Goal: Task Accomplishment & Management: Complete application form

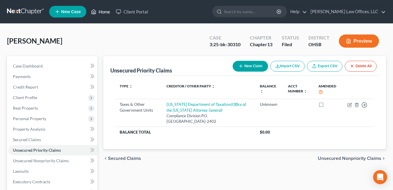
drag, startPoint x: 101, startPoint y: 11, endPoint x: 112, endPoint y: 45, distance: 35.2
click at [101, 11] on link "Home" at bounding box center [100, 11] width 25 height 11
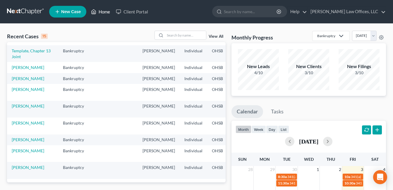
scroll to position [88, 0]
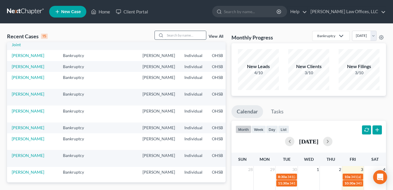
click at [184, 36] on input "search" at bounding box center [185, 35] width 41 height 8
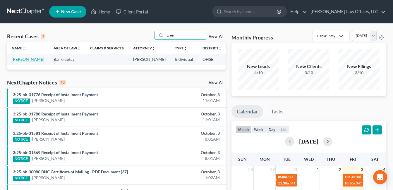
type input "green"
click at [17, 61] on link "[PERSON_NAME]" at bounding box center [28, 59] width 32 height 5
select select "3"
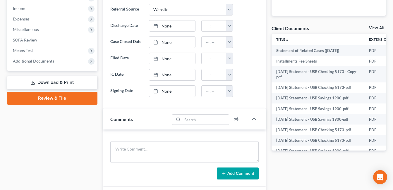
scroll to position [205, 0]
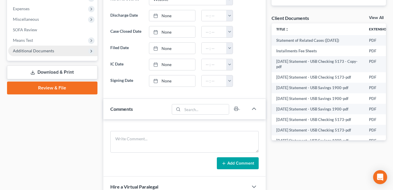
click at [46, 53] on span "Additional Documents" at bounding box center [52, 51] width 89 height 11
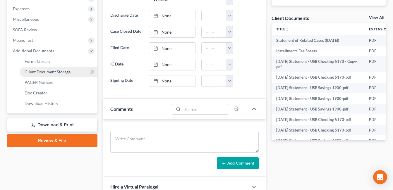
click at [55, 73] on span "Client Document Storage" at bounding box center [48, 71] width 46 height 5
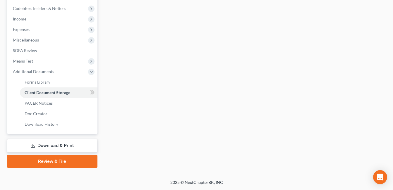
scroll to position [183, 0]
select select "7"
select select "37"
select select "52"
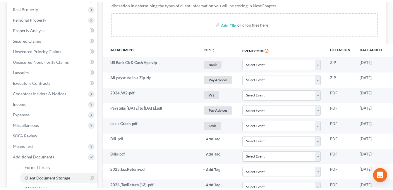
scroll to position [96, 0]
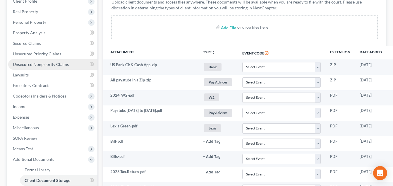
click at [56, 67] on link "Unsecured Nonpriority Claims" at bounding box center [52, 64] width 89 height 11
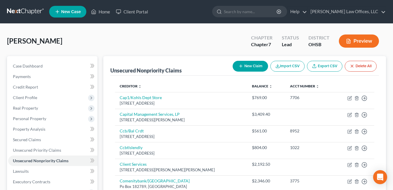
scroll to position [29, 0]
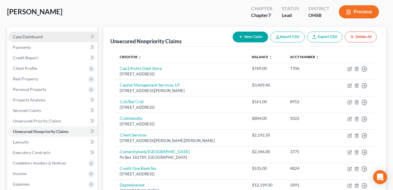
click at [55, 35] on link "Case Dashboard" at bounding box center [52, 37] width 89 height 11
select select "3"
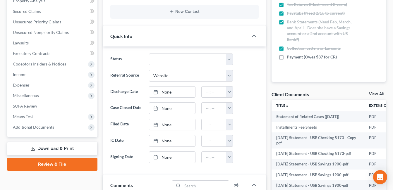
scroll to position [205, 0]
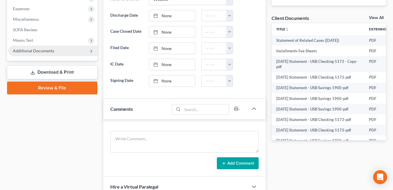
click at [53, 52] on span "Additional Documents" at bounding box center [33, 50] width 41 height 5
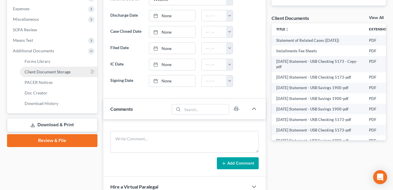
click at [53, 73] on span "Client Document Storage" at bounding box center [48, 71] width 46 height 5
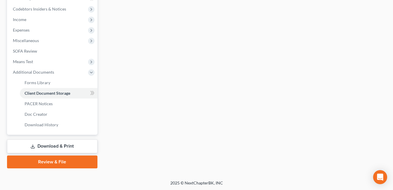
scroll to position [162, 0]
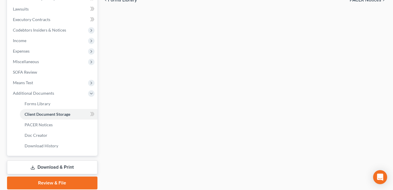
select select "7"
select select "37"
select select "52"
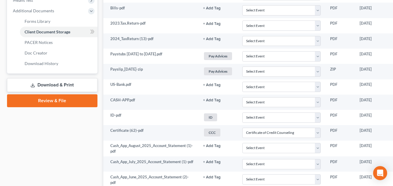
scroll to position [117, 0]
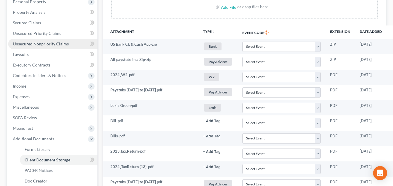
click at [54, 41] on span "Unsecured Nonpriority Claims" at bounding box center [41, 43] width 56 height 5
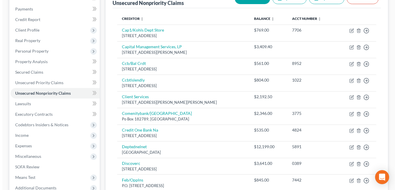
scroll to position [58, 0]
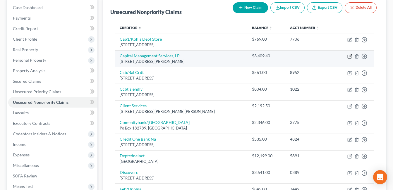
click at [348, 56] on icon "button" at bounding box center [349, 56] width 5 height 5
select select "35"
select select "1"
select select "0"
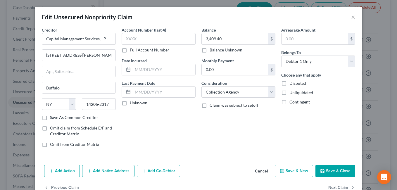
click at [124, 170] on button "Add Notice Address" at bounding box center [108, 171] width 52 height 12
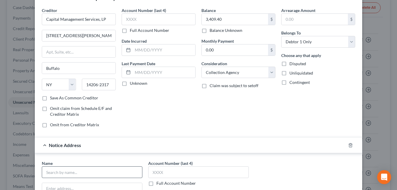
scroll to position [29, 0]
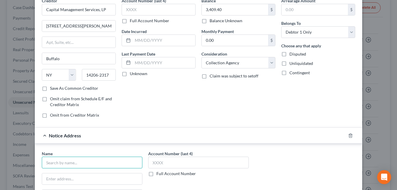
click at [93, 163] on input "text" at bounding box center [92, 163] width 101 height 12
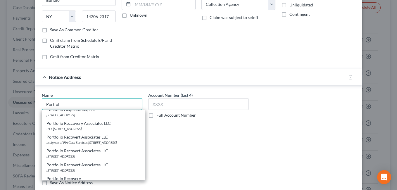
scroll to position [322, 0]
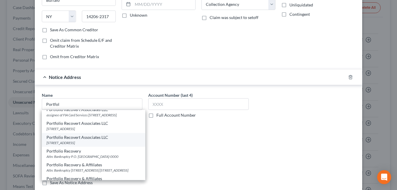
click at [96, 140] on div "Portfolio Recovert Associates LLC" at bounding box center [93, 137] width 94 height 6
type input "Portfolio Recovert Associates LLC"
type input "[STREET_ADDRESS]"
type input "[GEOGRAPHIC_DATA]"
select select "48"
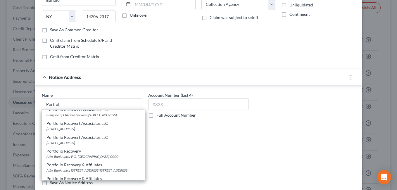
type input "23502-0000"
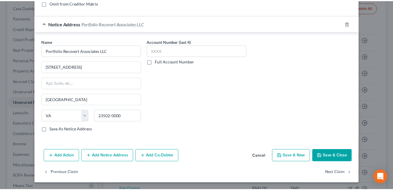
scroll to position [141, 0]
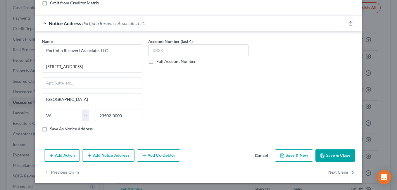
click at [333, 155] on button "Save & Close" at bounding box center [335, 155] width 40 height 12
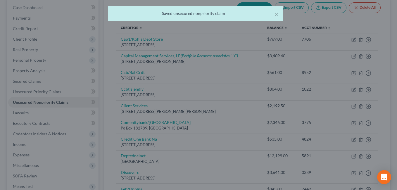
type input "0"
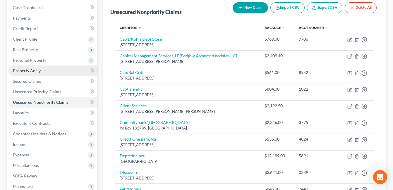
drag, startPoint x: 37, startPoint y: 59, endPoint x: 58, endPoint y: 68, distance: 22.9
click at [37, 59] on span "Personal Property" at bounding box center [29, 60] width 33 height 5
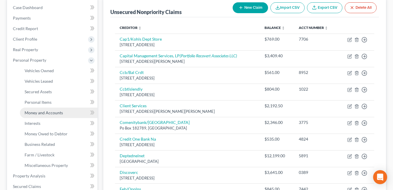
click at [41, 112] on span "Money and Accounts" at bounding box center [44, 112] width 38 height 5
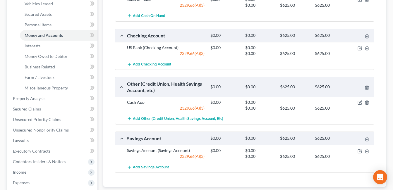
scroll to position [146, 0]
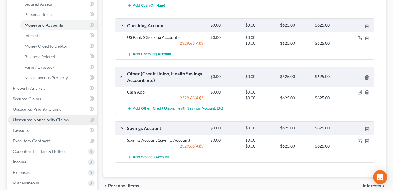
click at [58, 120] on span "Unsecured Nonpriority Claims" at bounding box center [41, 119] width 56 height 5
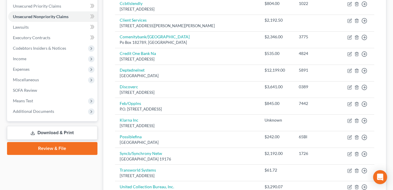
scroll to position [161, 0]
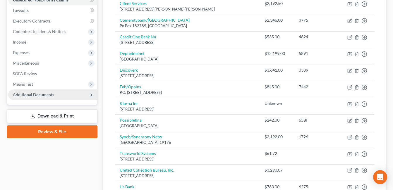
click at [57, 92] on span "Additional Documents" at bounding box center [52, 94] width 89 height 11
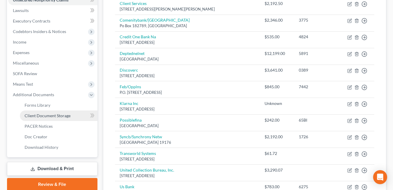
click at [68, 116] on span "Client Document Storage" at bounding box center [48, 115] width 46 height 5
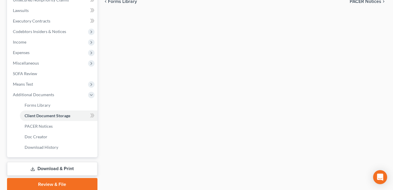
scroll to position [131, 0]
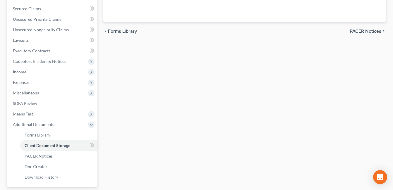
select select "7"
select select "37"
select select "52"
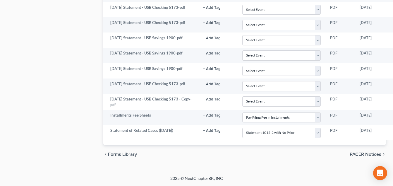
scroll to position [476, 45]
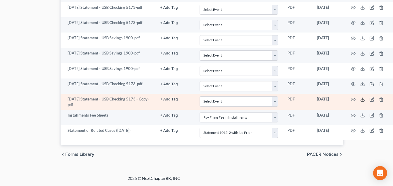
click at [361, 100] on icon at bounding box center [362, 99] width 5 height 5
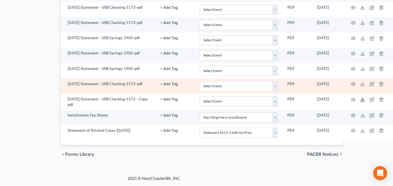
scroll to position [447, 45]
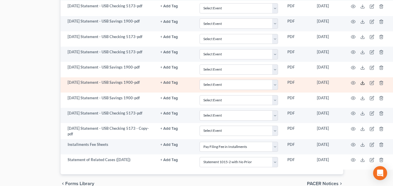
click at [361, 83] on icon at bounding box center [362, 82] width 5 height 5
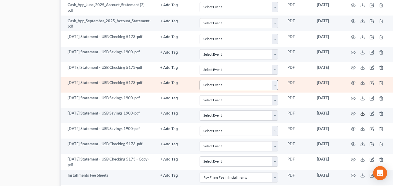
scroll to position [418, 45]
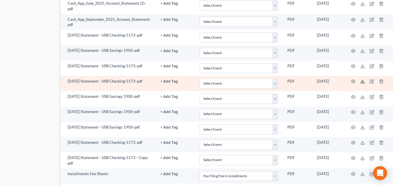
click at [362, 82] on icon at bounding box center [362, 81] width 5 height 5
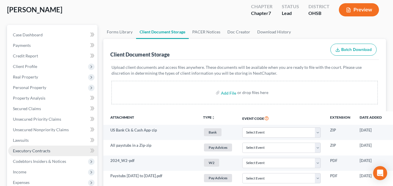
scroll to position [38, 0]
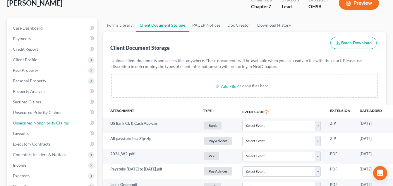
click at [51, 125] on link "Unsecured Nonpriority Claims" at bounding box center [52, 122] width 89 height 11
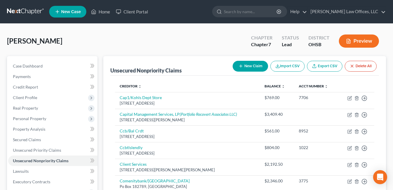
click at [252, 65] on button "New Claim" at bounding box center [249, 66] width 35 height 11
select select "0"
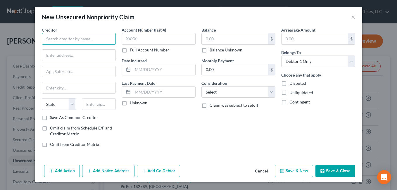
click at [91, 44] on input "text" at bounding box center [79, 39] width 74 height 12
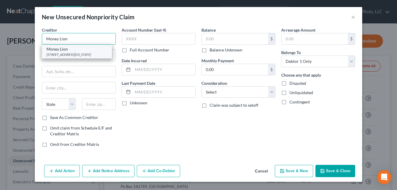
type input "Money Lion"
click at [93, 51] on div "Money Lion" at bounding box center [76, 49] width 61 height 6
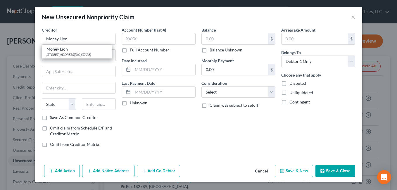
type input "[STREET_ADDRESS]"
type input "[US_STATE]"
select select "35"
type input "10010-0000"
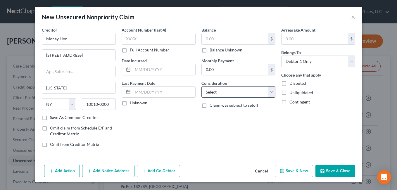
drag, startPoint x: 203, startPoint y: 50, endPoint x: 273, endPoint y: 95, distance: 82.6
click at [210, 50] on label "Balance Unknown" at bounding box center [226, 50] width 33 height 6
click at [212, 50] on input "Balance Unknown" at bounding box center [214, 49] width 4 height 4
checkbox input "true"
type input "0.00"
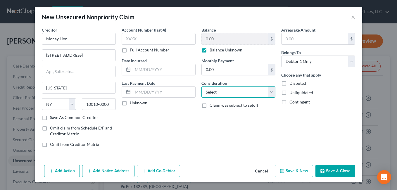
drag, startPoint x: 274, startPoint y: 95, endPoint x: 269, endPoint y: 85, distance: 10.7
click at [274, 95] on select "Select Cable / Satellite Services Collection Agency Credit Card Debt Debt Couns…" at bounding box center [238, 92] width 74 height 12
select select "10"
click at [201, 86] on select "Select Cable / Satellite Services Collection Agency Credit Card Debt Debt Couns…" at bounding box center [238, 92] width 74 height 12
click at [286, 167] on button "Save & New" at bounding box center [294, 171] width 38 height 12
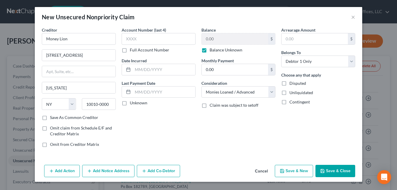
select select "0"
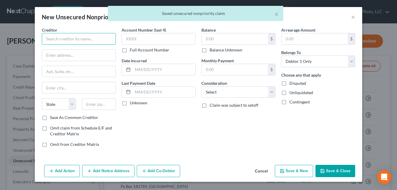
click at [88, 43] on input "text" at bounding box center [79, 39] width 74 height 12
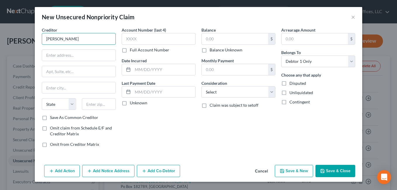
click at [71, 40] on input "[PERSON_NAME]" at bounding box center [79, 39] width 74 height 12
type input "[PERSON_NAME] AL Ltd."
type input "[STREET_ADDRESS][PERSON_NAME]"
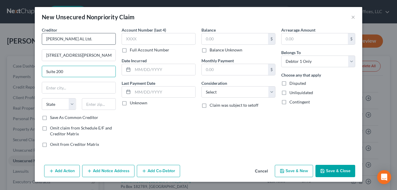
type input "Suite 200"
type input "61108"
type input "Rockford"
select select "14"
click at [210, 49] on label "Balance Unknown" at bounding box center [226, 50] width 33 height 6
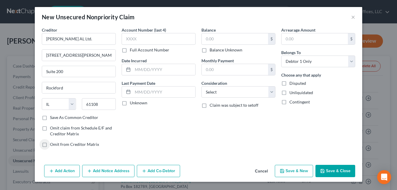
click at [212, 49] on input "Balance Unknown" at bounding box center [214, 49] width 4 height 4
checkbox input "true"
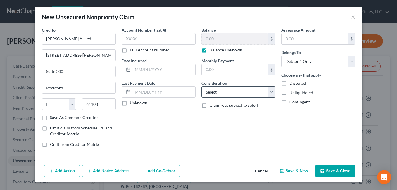
type input "0.00"
drag, startPoint x: 270, startPoint y: 92, endPoint x: 268, endPoint y: 86, distance: 7.0
click at [270, 92] on select "Select Cable / Satellite Services Collection Agency Credit Card Debt Debt Couns…" at bounding box center [238, 92] width 74 height 12
select select "10"
click at [201, 86] on select "Select Cable / Satellite Services Collection Agency Credit Card Debt Debt Couns…" at bounding box center [238, 92] width 74 height 12
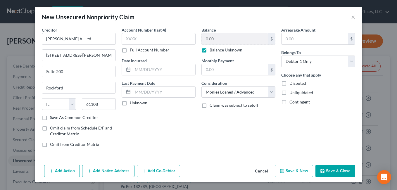
click at [296, 172] on button "Save & New" at bounding box center [294, 171] width 38 height 12
select select "0"
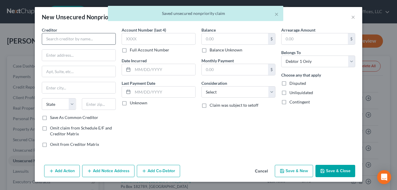
click at [84, 46] on div "Creditor * State [US_STATE] AK AR AZ CA CO [GEOGRAPHIC_DATA] DE DC [GEOGRAPHIC_…" at bounding box center [79, 71] width 74 height 88
click at [89, 42] on input "text" at bounding box center [79, 39] width 74 height 12
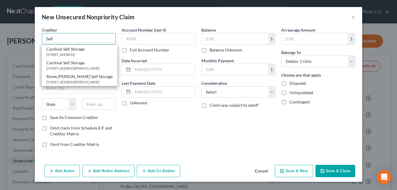
type input "Cardinal Self Storage"
type input "[STREET_ADDRESS]"
type input "[GEOGRAPHIC_DATA]"
select select "36"
type input "43017-0000"
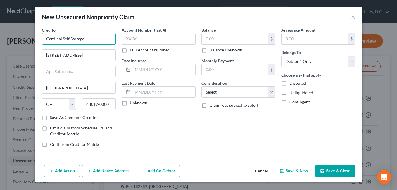
drag, startPoint x: 86, startPoint y: 37, endPoint x: 19, endPoint y: 43, distance: 67.5
click at [19, 43] on div "New Unsecured Nonpriority Claim × Creditor * Cardinal Self Storage [STREET_ADDR…" at bounding box center [198, 95] width 397 height 190
click at [40, 42] on div "Creditor * SELF [STREET_ADDRESS] Dublin State [US_STATE] AK AR AZ CA CO CT DE D…" at bounding box center [79, 89] width 80 height 125
type input "Self Financial"
paste input "[STREET_ADDRESS]"
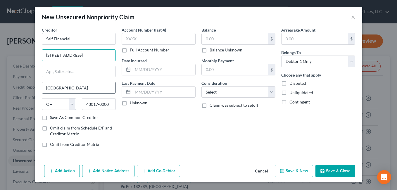
scroll to position [0, 21]
drag, startPoint x: 100, startPoint y: 55, endPoint x: 115, endPoint y: 56, distance: 14.7
click at [115, 56] on input "[STREET_ADDRESS]" at bounding box center [78, 55] width 73 height 11
type input "[STREET_ADDRESS]"
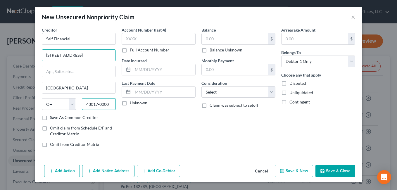
click at [98, 104] on input "43017-0000" at bounding box center [99, 104] width 34 height 12
drag, startPoint x: 110, startPoint y: 104, endPoint x: 79, endPoint y: 103, distance: 31.0
click at [79, 103] on div "43017-0000" at bounding box center [99, 104] width 40 height 12
paste input "78702"
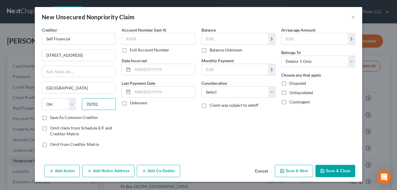
type input "78702"
type input "Austin"
select select "45"
click at [95, 57] on input "[STREET_ADDRESS]" at bounding box center [78, 55] width 73 height 11
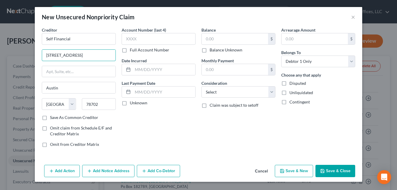
drag, startPoint x: 101, startPoint y: 55, endPoint x: 171, endPoint y: 56, distance: 70.4
click at [171, 56] on div "Creditor * Self Financial [STREET_ADDRESS] [GEOGRAPHIC_DATA] [US_STATE][GEOGRAP…" at bounding box center [198, 89] width 319 height 125
type input "[STREET_ADDRESS]"
click at [210, 51] on label "Balance Unknown" at bounding box center [226, 50] width 33 height 6
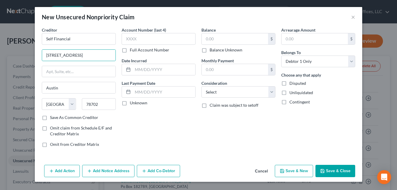
click at [212, 51] on input "Balance Unknown" at bounding box center [214, 49] width 4 height 4
checkbox input "true"
type input "0.00"
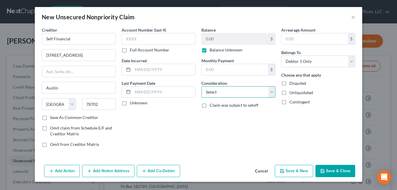
click at [269, 94] on select "Select Cable / Satellite Services Collection Agency Credit Card Debt Debt Couns…" at bounding box center [238, 92] width 74 height 12
select select "10"
click at [201, 86] on select "Select Cable / Satellite Services Collection Agency Credit Card Debt Debt Couns…" at bounding box center [238, 92] width 74 height 12
click at [288, 168] on button "Save & New" at bounding box center [294, 171] width 38 height 12
select select "0"
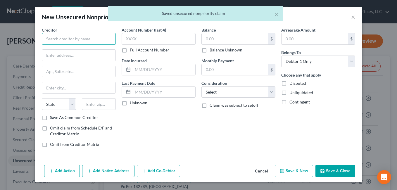
click at [76, 42] on input "text" at bounding box center [79, 39] width 74 height 12
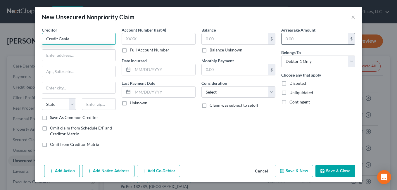
type input "Credit Genie"
paste input "[STREET_ADDRESS][PERSON_NAME][US_STATE]"
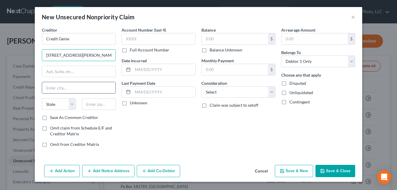
scroll to position [0, 78]
type input "[STREET_ADDRESS][PERSON_NAME][US_STATE]"
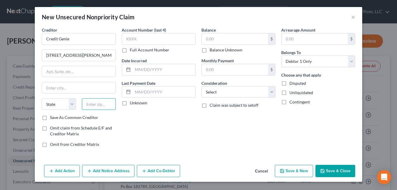
click at [97, 104] on input "text" at bounding box center [99, 104] width 34 height 12
type input "19810"
type input "Wilmington"
select select "7"
click at [96, 56] on input "[STREET_ADDRESS][PERSON_NAME][US_STATE]" at bounding box center [78, 55] width 73 height 11
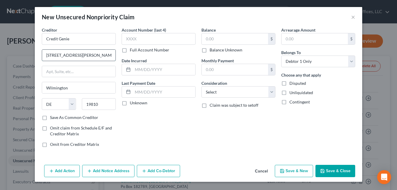
click at [98, 53] on input "[STREET_ADDRESS][PERSON_NAME][US_STATE]" at bounding box center [78, 55] width 73 height 11
drag, startPoint x: 95, startPoint y: 56, endPoint x: 119, endPoint y: 57, distance: 24.3
click at [119, 57] on div "Creditor * Credit Genie [STREET_ADDRESS][GEOGRAPHIC_DATA][PERSON_NAME][US_STATE…" at bounding box center [198, 89] width 319 height 125
click at [98, 55] on input "[STREET_ADDRESS][PERSON_NAME][US_STATE]" at bounding box center [78, 55] width 73 height 11
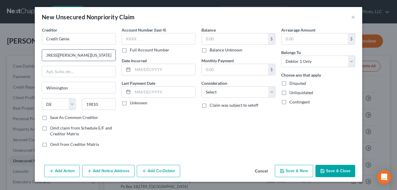
click at [62, 54] on input "[STREET_ADDRESS][PERSON_NAME][US_STATE]" at bounding box center [78, 55] width 73 height 11
drag, startPoint x: 56, startPoint y: 55, endPoint x: 191, endPoint y: 56, distance: 135.6
click at [192, 56] on div "Creditor * Credit Genie [STREET_ADDRESS][GEOGRAPHIC_DATA][PERSON_NAME][US_STATE…" at bounding box center [198, 89] width 319 height 125
type input "[STREET_ADDRESS][PERSON_NAME]"
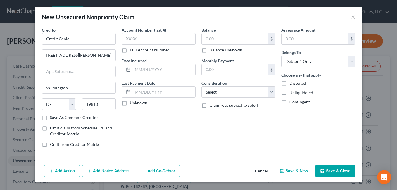
scroll to position [0, 0]
click at [210, 49] on label "Balance Unknown" at bounding box center [226, 50] width 33 height 6
click at [212, 49] on input "Balance Unknown" at bounding box center [214, 49] width 4 height 4
checkbox input "true"
click at [272, 92] on select "Select Cable / Satellite Services Collection Agency Credit Card Debt Debt Couns…" at bounding box center [238, 92] width 74 height 12
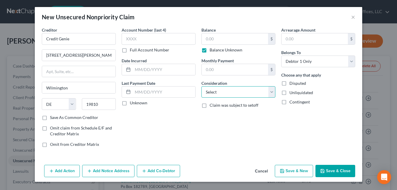
type input "0.00"
select select "10"
click at [201, 86] on select "Select Cable / Satellite Services Collection Agency Credit Card Debt Debt Couns…" at bounding box center [238, 92] width 74 height 12
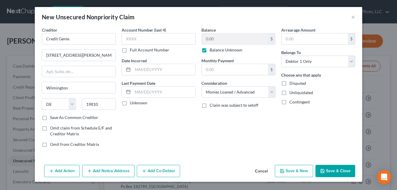
click at [308, 169] on button "Save & New" at bounding box center [294, 171] width 38 height 12
select select "0"
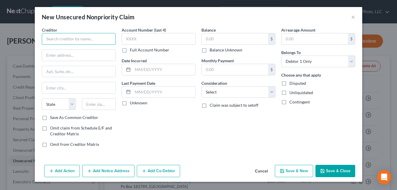
click at [77, 39] on input "text" at bounding box center [79, 39] width 74 height 12
click at [81, 40] on input "[PERSON_NAME]" at bounding box center [79, 39] width 74 height 12
type input "[PERSON_NAME] Corp."
paste input "[STREET_ADDRESS]"
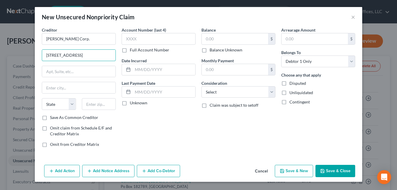
scroll to position [0, 16]
type input "[STREET_ADDRESS]"
click at [90, 103] on input "text" at bounding box center [99, 104] width 34 height 12
type input "91723"
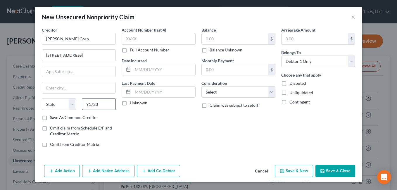
type input "Covina"
select select "4"
click at [101, 56] on input "[STREET_ADDRESS]" at bounding box center [78, 55] width 73 height 11
drag, startPoint x: 96, startPoint y: 55, endPoint x: 155, endPoint y: 59, distance: 58.9
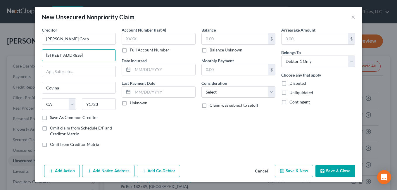
click at [155, 59] on div "Creditor * [PERSON_NAME] Corp. [STREET_ADDRESS] [GEOGRAPHIC_DATA][US_STATE] AZ …" at bounding box center [198, 89] width 319 height 125
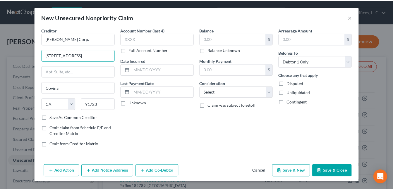
scroll to position [0, 0]
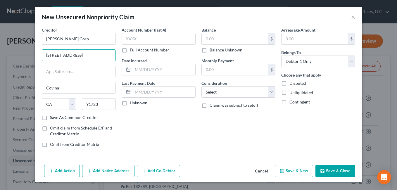
type input "[STREET_ADDRESS]"
drag, startPoint x: 203, startPoint y: 51, endPoint x: 304, endPoint y: 87, distance: 107.4
click at [210, 51] on label "Balance Unknown" at bounding box center [226, 50] width 33 height 6
click at [212, 51] on input "Balance Unknown" at bounding box center [214, 49] width 4 height 4
checkbox input "true"
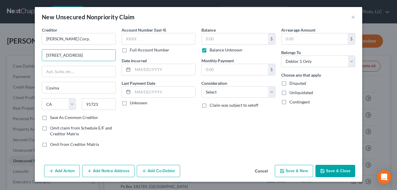
type input "0.00"
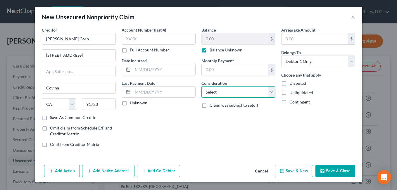
drag, startPoint x: 272, startPoint y: 91, endPoint x: 225, endPoint y: 85, distance: 48.0
click at [272, 91] on select "Select Cable / Satellite Services Collection Agency Credit Card Debt Debt Couns…" at bounding box center [238, 92] width 74 height 12
select select "10"
click at [201, 86] on select "Select Cable / Satellite Services Collection Agency Credit Card Debt Debt Couns…" at bounding box center [238, 92] width 74 height 12
click at [341, 171] on button "Save & Close" at bounding box center [335, 171] width 40 height 12
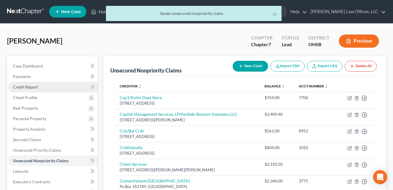
click at [129, 36] on div "[PERSON_NAME] Upgraded Chapter Chapter 7 Status Lead District OHSB Preview" at bounding box center [196, 43] width 379 height 25
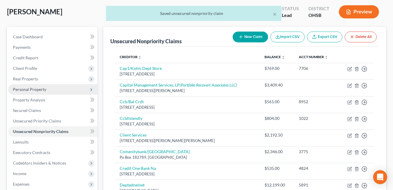
click at [51, 89] on span "Personal Property" at bounding box center [52, 89] width 89 height 11
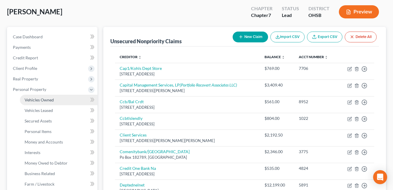
click at [51, 99] on span "Vehicles Owned" at bounding box center [39, 99] width 29 height 5
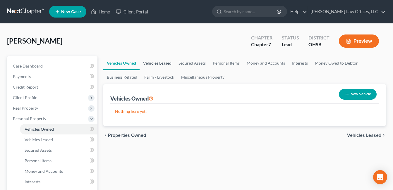
click at [163, 62] on link "Vehicles Leased" at bounding box center [156, 63] width 35 height 14
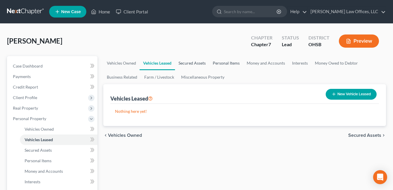
click at [190, 62] on link "Secured Assets" at bounding box center [192, 63] width 34 height 14
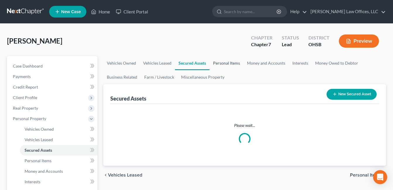
click at [233, 62] on link "Personal Items" at bounding box center [226, 63] width 34 height 14
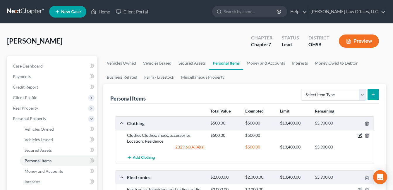
drag, startPoint x: 358, startPoint y: 134, endPoint x: 330, endPoint y: 133, distance: 28.4
click at [359, 134] on icon "button" at bounding box center [359, 135] width 5 height 5
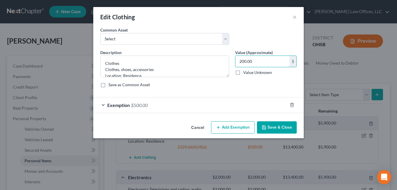
type input "200.00"
click at [228, 100] on div "Exemption $500.00" at bounding box center [190, 104] width 194 height 15
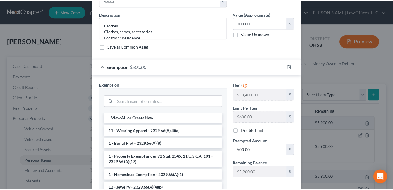
scroll to position [88, 0]
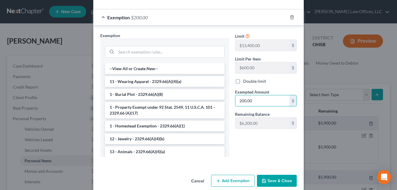
type input "200.00"
click at [272, 183] on button "Save & Close" at bounding box center [277, 181] width 40 height 12
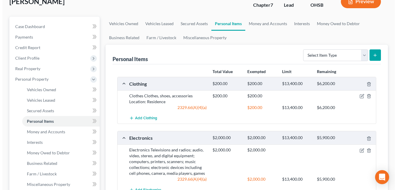
scroll to position [58, 0]
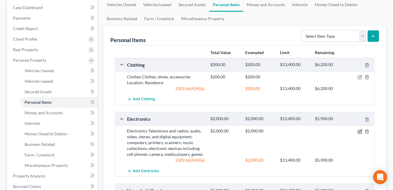
click at [360, 133] on icon "button" at bounding box center [359, 131] width 5 height 5
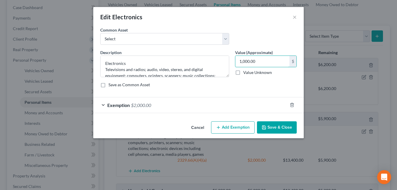
type input "1,000.00"
click at [210, 109] on div "Exemption $2,000.00" at bounding box center [190, 104] width 194 height 15
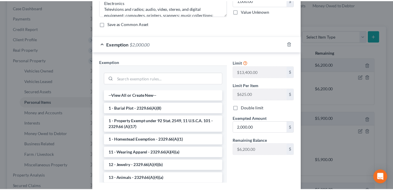
scroll to position [88, 0]
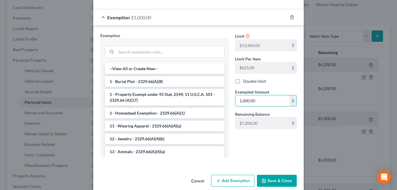
type input "1,000.00"
click at [287, 173] on div "Cancel Add Exemption Save & Close" at bounding box center [198, 181] width 210 height 19
click at [282, 182] on button "Save & Close" at bounding box center [277, 181] width 40 height 12
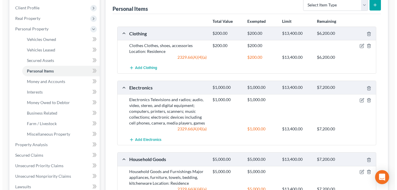
scroll to position [117, 0]
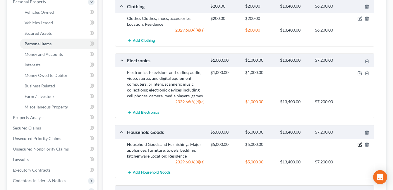
click at [359, 145] on icon "button" at bounding box center [360, 144] width 3 height 3
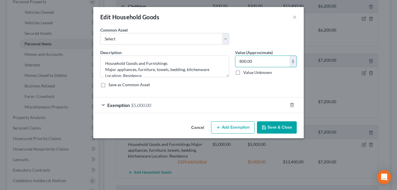
type input "800.00"
click at [183, 103] on div "Exemption $5,000.00" at bounding box center [190, 104] width 194 height 15
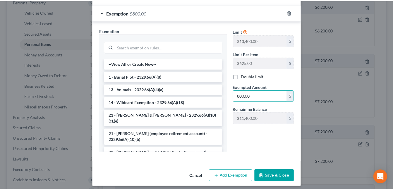
scroll to position [96, 0]
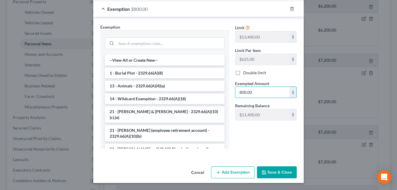
type input "800.00"
click at [280, 176] on button "Save & Close" at bounding box center [277, 172] width 40 height 12
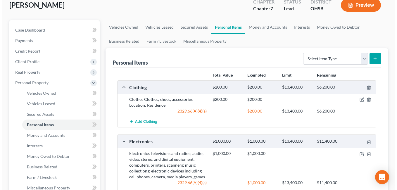
scroll to position [0, 0]
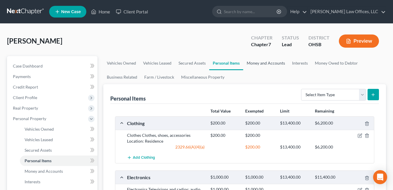
click at [256, 62] on link "Money and Accounts" at bounding box center [265, 63] width 45 height 14
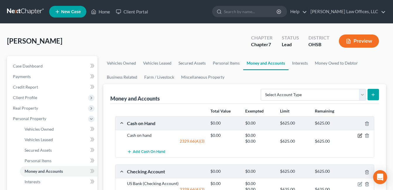
click at [360, 135] on icon "button" at bounding box center [359, 135] width 5 height 5
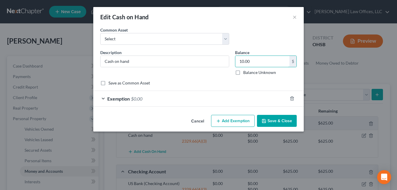
type input "10.00"
click at [182, 96] on div "Exemption $0.00" at bounding box center [190, 98] width 194 height 15
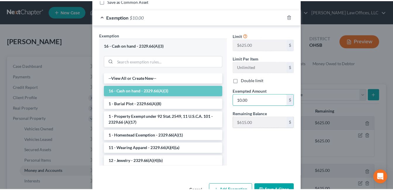
scroll to position [100, 0]
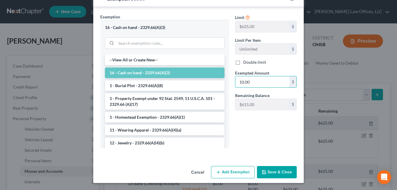
type input "10.00"
drag, startPoint x: 274, startPoint y: 173, endPoint x: 266, endPoint y: 143, distance: 31.5
click at [274, 173] on button "Save & Close" at bounding box center [277, 172] width 40 height 12
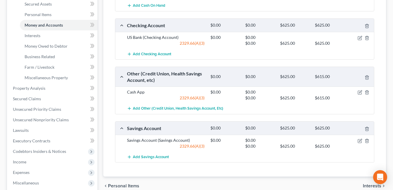
scroll to position [88, 0]
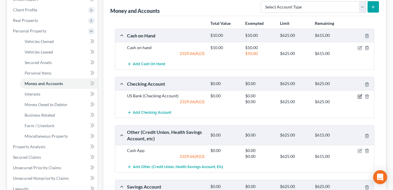
click at [358, 97] on icon "button" at bounding box center [359, 96] width 5 height 5
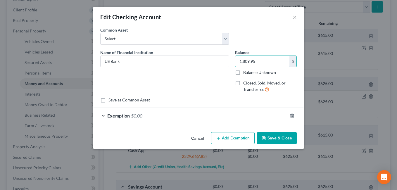
type input "1,809.95"
click at [268, 136] on button "Save & Close" at bounding box center [277, 138] width 40 height 12
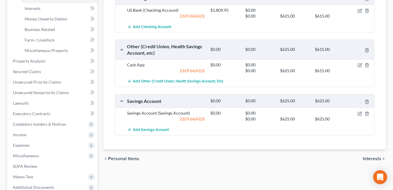
scroll to position [175, 0]
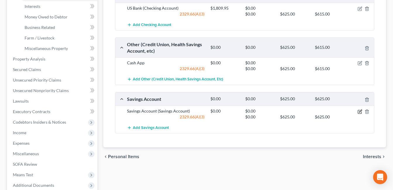
click at [358, 110] on icon "button" at bounding box center [359, 111] width 5 height 5
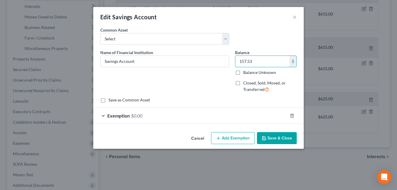
type input "157.53"
click at [269, 135] on button "Save & Close" at bounding box center [277, 138] width 40 height 12
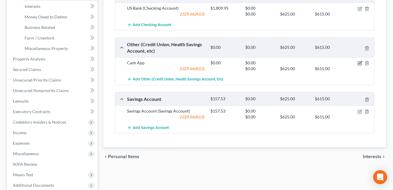
click at [360, 63] on icon "button" at bounding box center [359, 63] width 5 height 5
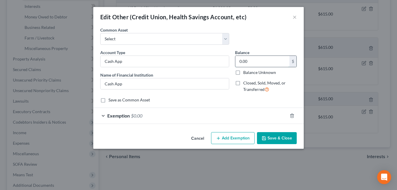
click at [253, 62] on input "0.00" at bounding box center [262, 61] width 54 height 11
click at [266, 136] on icon "button" at bounding box center [264, 138] width 5 height 5
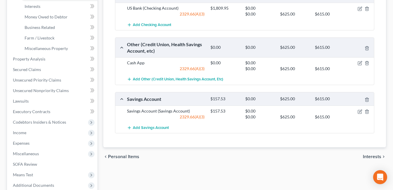
click at [218, 141] on div "Total Value Exempted Limit Remaining Cash on Hand $10.00 $10.00 $625.00 $615.00…" at bounding box center [244, 37] width 268 height 219
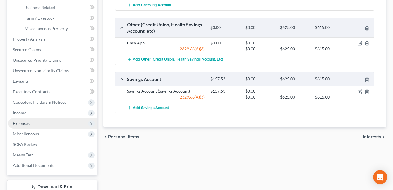
scroll to position [205, 0]
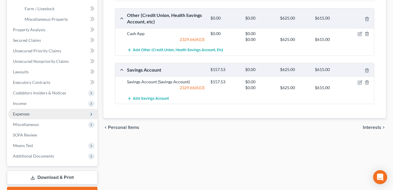
click at [38, 116] on span "Expenses" at bounding box center [52, 114] width 89 height 11
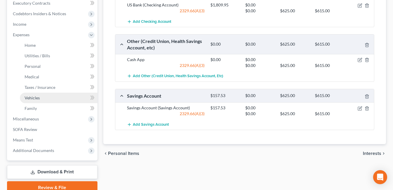
scroll to position [117, 0]
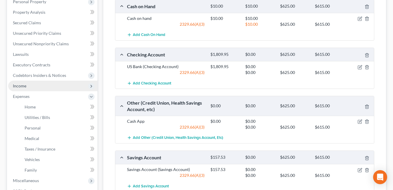
click at [36, 88] on span "Income" at bounding box center [52, 86] width 89 height 11
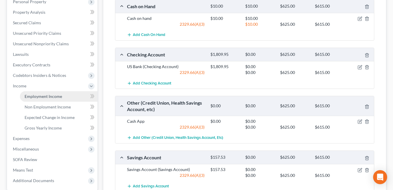
click at [64, 93] on link "Employment Income" at bounding box center [58, 96] width 77 height 11
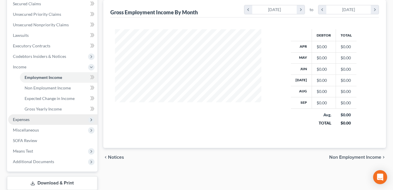
scroll to position [146, 0]
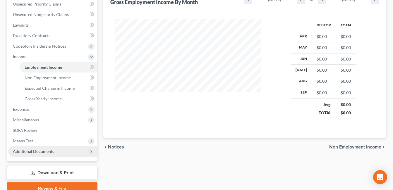
click at [44, 151] on span "Additional Documents" at bounding box center [33, 151] width 41 height 5
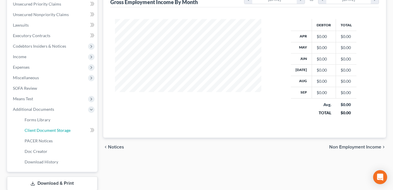
drag, startPoint x: 70, startPoint y: 128, endPoint x: 143, endPoint y: 115, distance: 74.5
click at [70, 128] on link "Client Document Storage" at bounding box center [58, 130] width 77 height 11
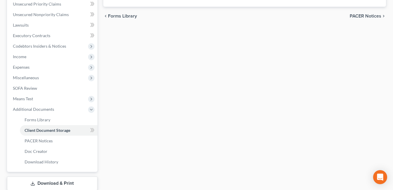
scroll to position [107, 0]
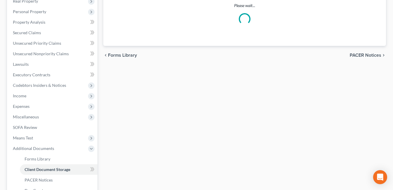
select select "7"
select select "37"
select select "52"
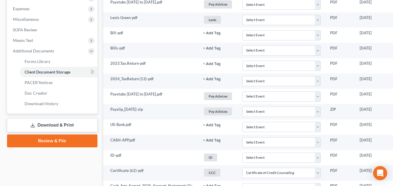
scroll to position [205, 45]
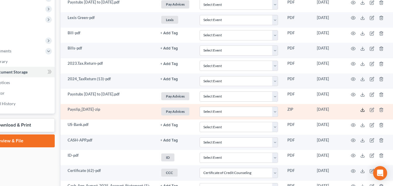
click at [362, 110] on line at bounding box center [362, 109] width 0 height 2
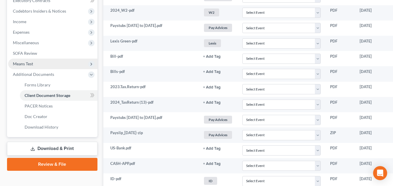
scroll to position [175, 0]
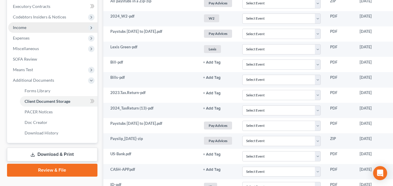
click at [27, 27] on span "Income" at bounding box center [52, 27] width 89 height 11
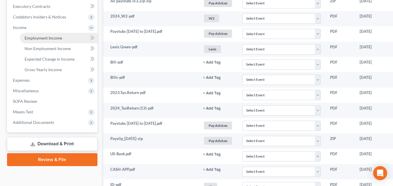
click at [34, 37] on span "Employment Income" at bounding box center [43, 37] width 37 height 5
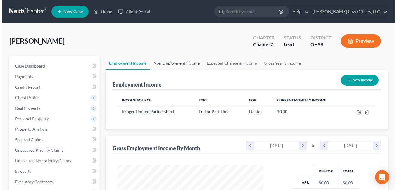
scroll to position [105, 158]
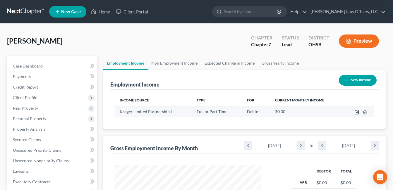
click at [358, 114] on icon "button" at bounding box center [357, 113] width 4 height 4
select select "0"
select select "36"
select select "3"
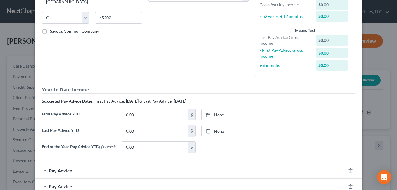
scroll to position [146, 0]
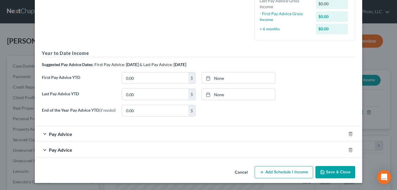
click at [352, 134] on div at bounding box center [354, 133] width 16 height 9
click at [348, 134] on icon "button" at bounding box center [350, 134] width 5 height 5
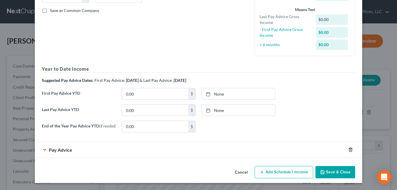
click at [349, 150] on icon "button" at bounding box center [350, 149] width 5 height 5
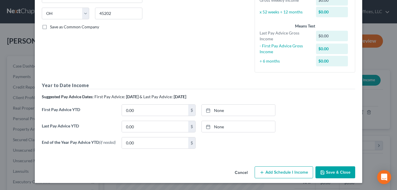
scroll to position [115, 0]
click at [284, 171] on button "Add Schedule I Income" at bounding box center [284, 172] width 58 height 12
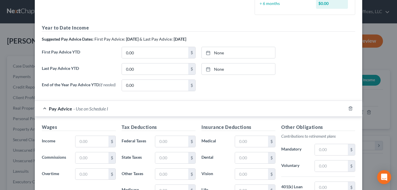
scroll to position [173, 0]
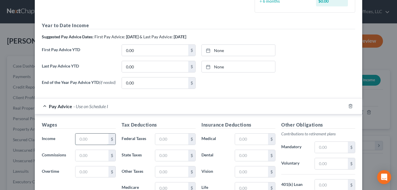
click at [87, 139] on input "text" at bounding box center [91, 139] width 33 height 11
type input "615.00"
click at [174, 139] on input "text" at bounding box center [171, 139] width 33 height 11
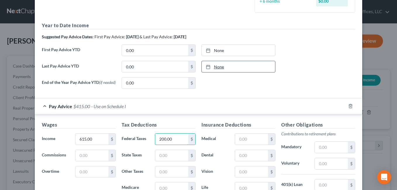
type input "200.00"
click at [221, 68] on link "None" at bounding box center [238, 66] width 73 height 11
type input "[DATE]"
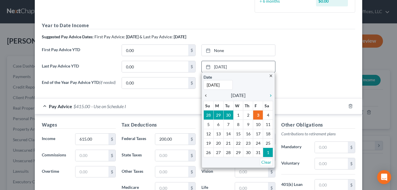
click at [203, 96] on icon "chevron_left" at bounding box center [207, 95] width 8 height 5
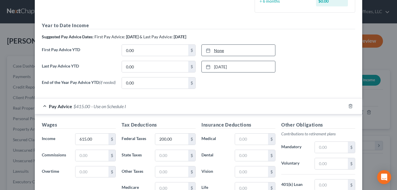
click at [219, 50] on link "None" at bounding box center [238, 50] width 73 height 11
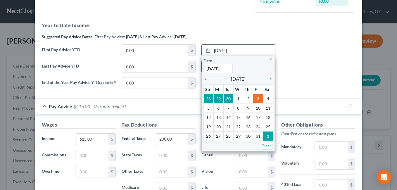
click at [203, 82] on link "chevron_left" at bounding box center [207, 78] width 8 height 7
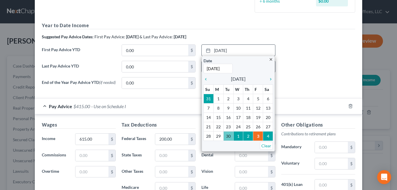
type input "[DATE]"
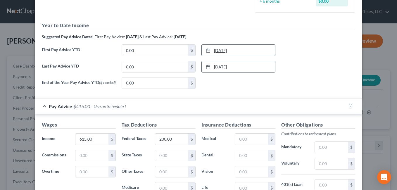
click at [239, 52] on link "[DATE]" at bounding box center [238, 50] width 73 height 11
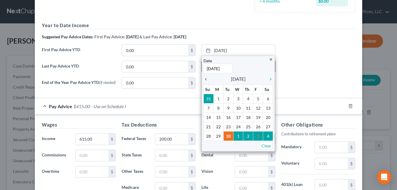
click at [205, 79] on icon "chevron_left" at bounding box center [207, 79] width 8 height 5
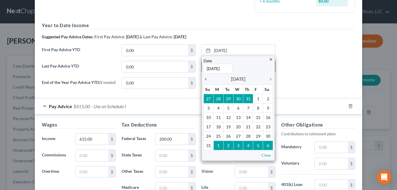
click at [204, 78] on icon "chevron_left" at bounding box center [207, 79] width 8 height 5
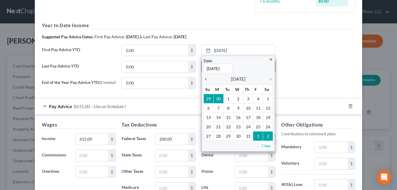
click at [204, 78] on icon "chevron_left" at bounding box center [207, 79] width 8 height 5
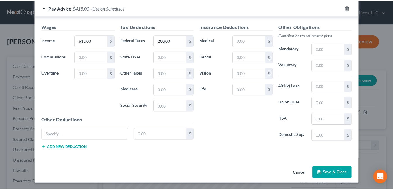
scroll to position [274, 0]
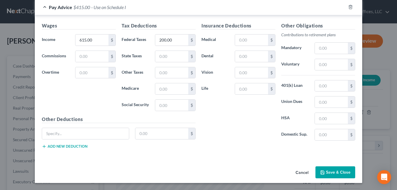
type input "15,000.00"
drag, startPoint x: 330, startPoint y: 176, endPoint x: 216, endPoint y: 110, distance: 131.4
click at [330, 176] on button "Save & Close" at bounding box center [335, 172] width 40 height 12
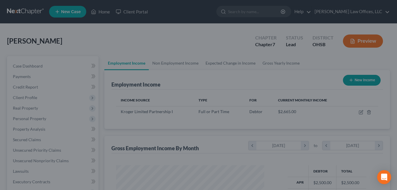
scroll to position [292181, 292128]
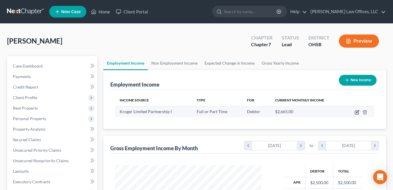
click at [356, 112] on icon "button" at bounding box center [356, 112] width 5 height 5
select select "0"
select select "36"
select select "3"
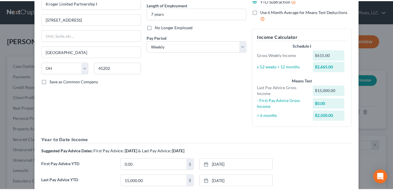
scroll to position [131, 0]
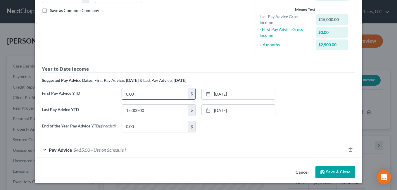
paste input "7156.17"
type input "7156.17"
click at [325, 170] on button "Save & Close" at bounding box center [335, 172] width 40 height 12
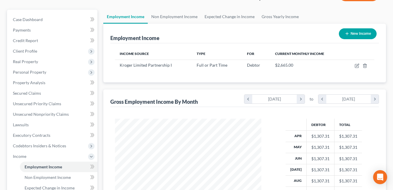
scroll to position [88, 0]
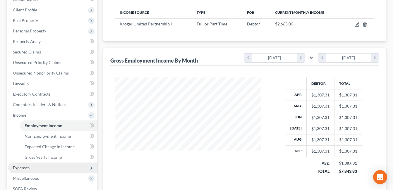
click at [34, 169] on span "Expenses" at bounding box center [52, 168] width 89 height 11
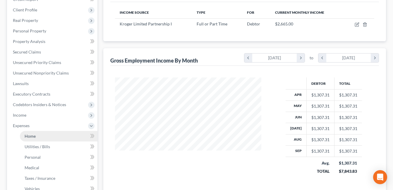
click at [41, 134] on link "Home" at bounding box center [58, 136] width 77 height 11
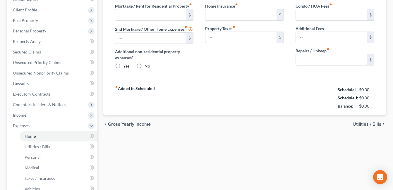
type input "400.00"
type input "0.00"
radio input "true"
type input "0.00"
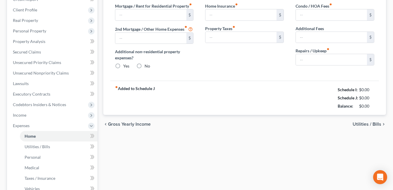
type input "0.00"
type input "15.00"
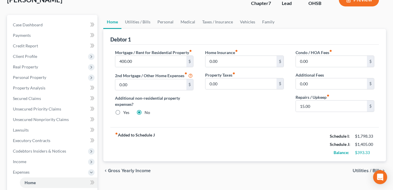
scroll to position [58, 0]
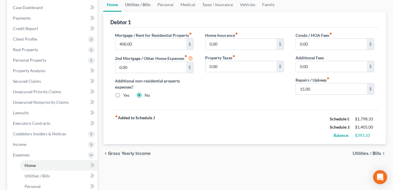
click at [144, 3] on link "Utilities / Bills" at bounding box center [137, 5] width 32 height 14
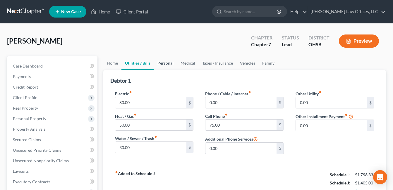
click at [166, 63] on link "Personal" at bounding box center [165, 63] width 23 height 14
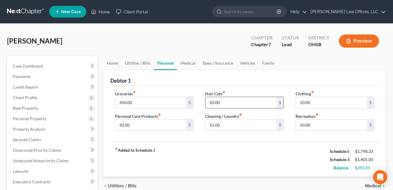
click at [221, 103] on input "20.00" at bounding box center [240, 102] width 71 height 11
type input "50.00"
click at [316, 102] on input "50.00" at bounding box center [331, 102] width 71 height 11
type input "100.00"
click at [189, 62] on link "Medical" at bounding box center [188, 63] width 22 height 14
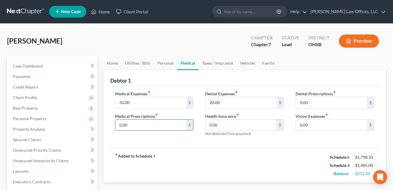
click at [131, 123] on input "0.00" at bounding box center [150, 125] width 71 height 11
type input "50.00"
click at [223, 102] on input "20.00" at bounding box center [240, 102] width 71 height 11
type input "25.00"
click at [226, 61] on link "Taxes / Insurance" at bounding box center [217, 63] width 38 height 14
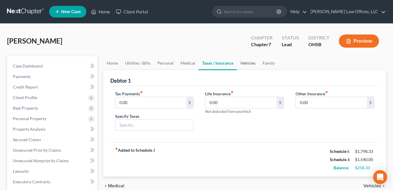
click at [253, 64] on link "Vehicles" at bounding box center [247, 63] width 22 height 14
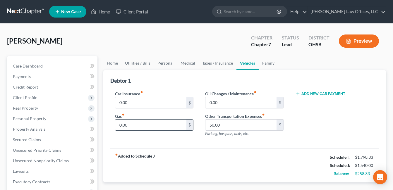
click at [135, 125] on input "0.00" at bounding box center [150, 125] width 71 height 11
click at [221, 102] on input "0.00" at bounding box center [240, 102] width 71 height 11
type input "25.00"
click at [192, 141] on div "Car Insurance fiber_manual_record 0.00 $ Gas fiber_manual_record 0.00 $ Oil Cha…" at bounding box center [244, 117] width 268 height 63
click at [224, 124] on input "50.00" at bounding box center [240, 125] width 71 height 11
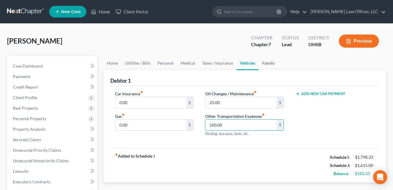
type input "100.00"
drag, startPoint x: 263, startPoint y: 65, endPoint x: 248, endPoint y: 65, distance: 15.5
click at [263, 65] on link "Family" at bounding box center [267, 63] width 19 height 14
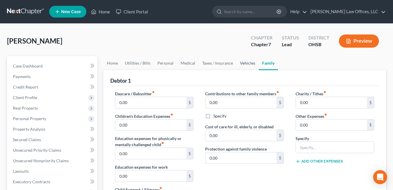
click at [245, 65] on link "Vehicles" at bounding box center [247, 63] width 22 height 14
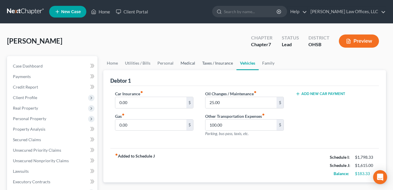
click at [207, 63] on link "Taxes / Insurance" at bounding box center [217, 63] width 38 height 14
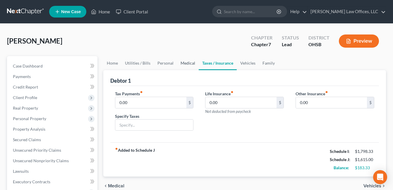
click at [189, 62] on link "Medical" at bounding box center [188, 63] width 22 height 14
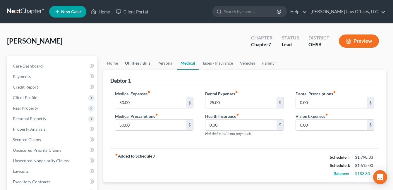
click at [150, 63] on link "Utilities / Bills" at bounding box center [137, 63] width 32 height 14
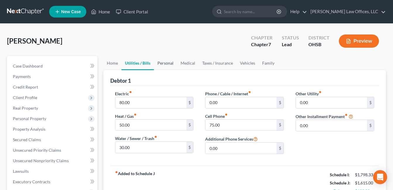
click at [163, 63] on link "Personal" at bounding box center [165, 63] width 23 height 14
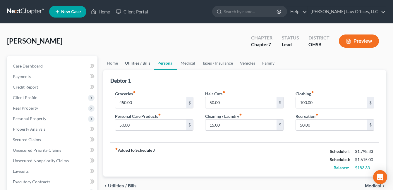
click at [135, 65] on link "Utilities / Bills" at bounding box center [137, 63] width 32 height 14
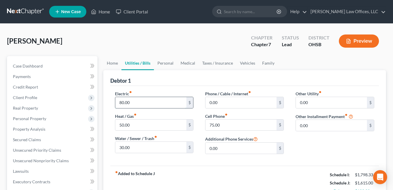
click at [131, 103] on input "80.00" at bounding box center [150, 102] width 71 height 11
click at [131, 146] on input "30.00" at bounding box center [150, 147] width 71 height 11
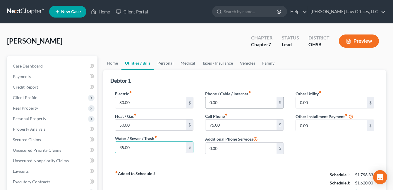
type input "35.00"
click at [220, 104] on input "0.00" at bounding box center [240, 102] width 71 height 11
type input "50.00"
drag, startPoint x: 196, startPoint y: 110, endPoint x: 197, endPoint y: 117, distance: 7.0
click at [196, 110] on div "Electric fiber_manual_record 80.00 $ Heat / Gas fiber_manual_record 50.00 $ Wat…" at bounding box center [154, 125] width 90 height 68
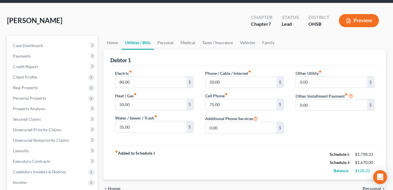
scroll to position [29, 0]
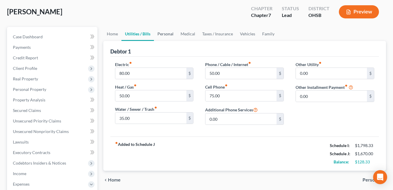
click at [162, 32] on link "Personal" at bounding box center [165, 34] width 23 height 14
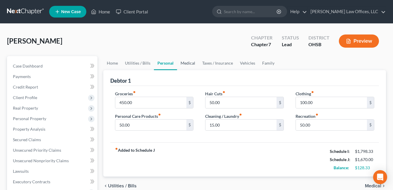
click at [189, 65] on link "Medical" at bounding box center [188, 63] width 22 height 14
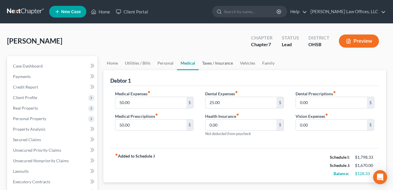
click at [209, 65] on link "Taxes / Insurance" at bounding box center [217, 63] width 38 height 14
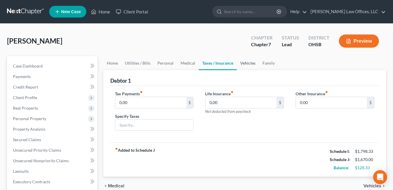
click at [244, 62] on link "Vehicles" at bounding box center [247, 63] width 22 height 14
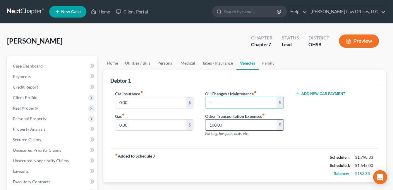
click at [237, 127] on input "100.00" at bounding box center [240, 125] width 71 height 11
click at [269, 65] on link "Family" at bounding box center [267, 63] width 19 height 14
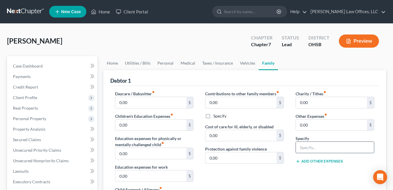
click at [315, 147] on input "text" at bounding box center [335, 147] width 78 height 11
type input "Pet Expenses/Vet/Supplies"
click at [332, 125] on input "0.00" at bounding box center [331, 125] width 71 height 11
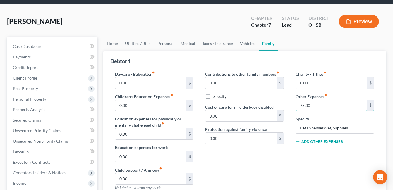
scroll to position [29, 0]
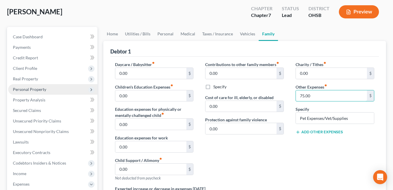
type input "75.00"
click at [27, 91] on span "Personal Property" at bounding box center [29, 89] width 33 height 5
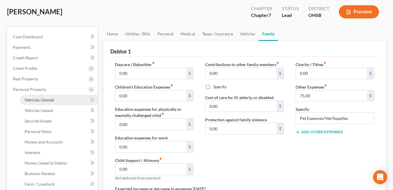
click at [45, 98] on span "Vehicles Owned" at bounding box center [39, 99] width 29 height 5
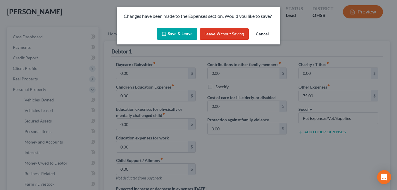
click at [179, 34] on button "Save & Leave" at bounding box center [177, 34] width 40 height 12
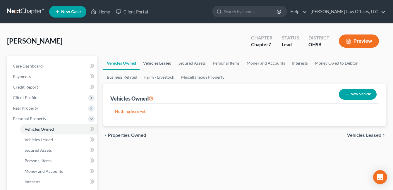
click at [162, 63] on link "Vehicles Leased" at bounding box center [156, 63] width 35 height 14
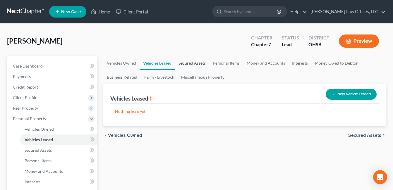
click at [190, 63] on link "Secured Assets" at bounding box center [192, 63] width 34 height 14
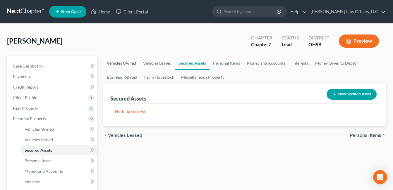
click at [122, 62] on link "Vehicles Owned" at bounding box center [121, 63] width 36 height 14
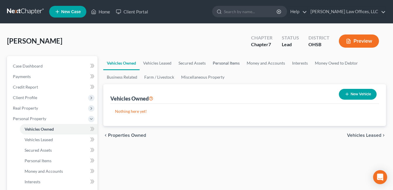
click at [232, 63] on link "Personal Items" at bounding box center [226, 63] width 34 height 14
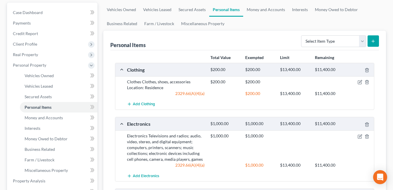
scroll to position [58, 0]
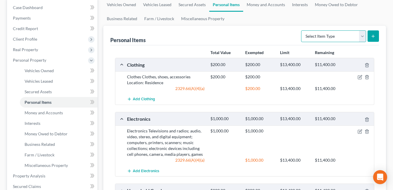
drag, startPoint x: 362, startPoint y: 36, endPoint x: 355, endPoint y: 42, distance: 8.9
click at [362, 36] on select "Select Item Type Clothing Collectibles Of Value Electronics Firearms Household …" at bounding box center [333, 36] width 65 height 12
select select "pets"
click at [301, 30] on select "Select Item Type Clothing Collectibles Of Value Electronics Firearms Household …" at bounding box center [333, 36] width 65 height 12
click at [372, 34] on icon "submit" at bounding box center [372, 36] width 5 height 5
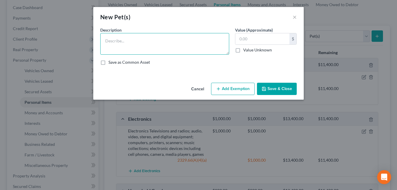
click at [195, 43] on textarea at bounding box center [164, 44] width 129 height 22
type textarea "1 Dog"
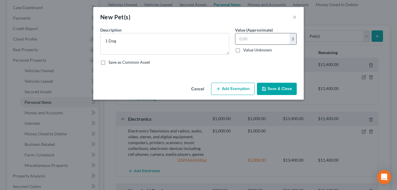
click at [261, 40] on input "text" at bounding box center [262, 38] width 54 height 11
type input "600.00"
drag, startPoint x: 255, startPoint y: 39, endPoint x: 239, endPoint y: 42, distance: 16.2
click at [239, 42] on input "600.00" at bounding box center [262, 38] width 54 height 11
click at [243, 52] on label "Value Unknown" at bounding box center [257, 50] width 29 height 6
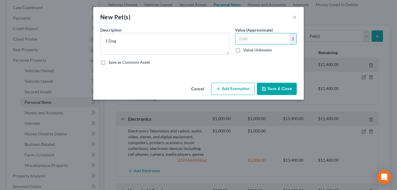
click at [246, 51] on input "Value Unknown" at bounding box center [248, 49] width 4 height 4
checkbox input "true"
type input "0.00"
click at [284, 89] on button "Save & Close" at bounding box center [277, 89] width 40 height 12
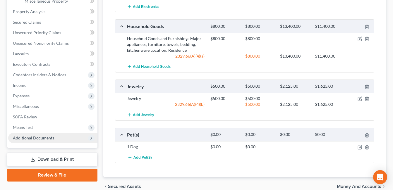
scroll to position [251, 0]
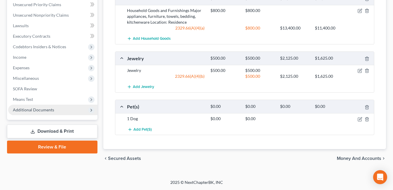
drag, startPoint x: 58, startPoint y: 130, endPoint x: 96, endPoint y: 127, distance: 37.8
click at [58, 130] on link "Download & Print" at bounding box center [52, 132] width 90 height 14
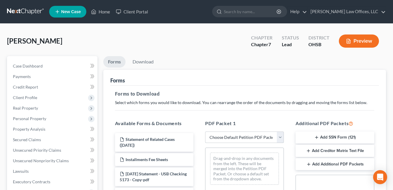
click at [279, 137] on select "Choose Default Petition PDF Packet Complete Bankruptcy Petition (all forms and …" at bounding box center [244, 138] width 79 height 12
select select "0"
click at [205, 132] on select "Choose Default Petition PDF Packet Complete Bankruptcy Petition (all forms and …" at bounding box center [244, 138] width 79 height 12
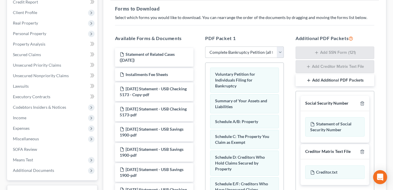
scroll to position [117, 0]
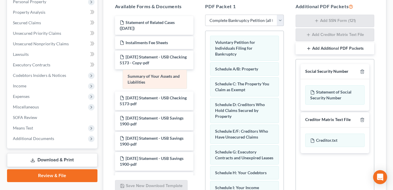
drag, startPoint x: 253, startPoint y: 71, endPoint x: 166, endPoint y: 78, distance: 87.4
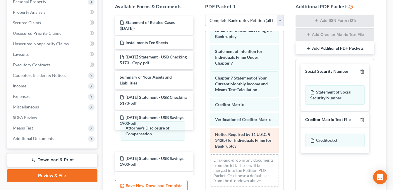
drag, startPoint x: 244, startPoint y: 143, endPoint x: 236, endPoint y: 135, distance: 10.7
click at [205, 130] on div "Attorney's Disclosure of Compensation Voluntary Petition for Individuals Filing…" at bounding box center [244, 5] width 78 height 374
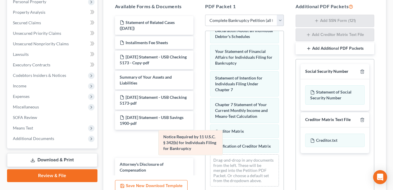
scroll to position [198, 0]
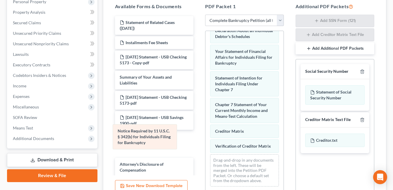
drag, startPoint x: 238, startPoint y: 136, endPoint x: 139, endPoint y: 132, distance: 98.6
click at [205, 132] on div "Notice Required by 11 U.S.C. § 342(b) for Individuals Filing for Bankruptcy Vol…" at bounding box center [244, 17] width 78 height 347
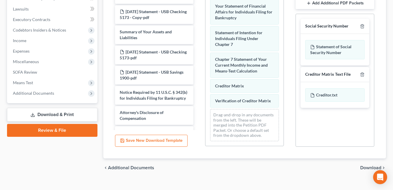
scroll to position [172, 0]
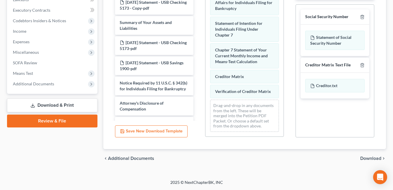
click at [369, 158] on span "Download" at bounding box center [370, 158] width 21 height 5
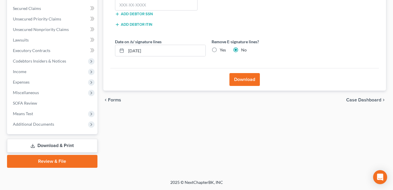
scroll to position [131, 0]
click at [155, 6] on input "text" at bounding box center [156, 5] width 83 height 12
type input "281-06-6590"
drag, startPoint x: 237, startPoint y: 78, endPoint x: 325, endPoint y: 59, distance: 89.8
click at [238, 78] on button "Download" at bounding box center [244, 79] width 30 height 13
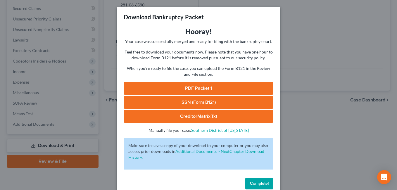
click at [207, 85] on link "PDF Packet 1" at bounding box center [199, 88] width 150 height 13
drag, startPoint x: 255, startPoint y: 185, endPoint x: 44, endPoint y: 122, distance: 219.8
click at [255, 185] on span "Complete!" at bounding box center [259, 183] width 19 height 5
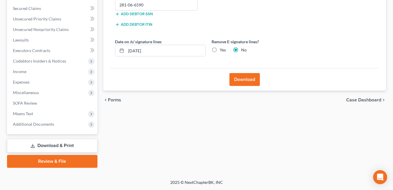
click at [44, 122] on span "Additional Documents" at bounding box center [33, 124] width 41 height 5
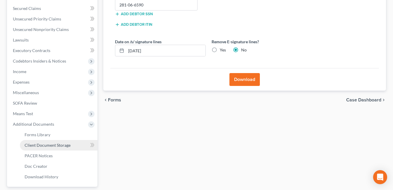
click at [69, 141] on link "Client Document Storage" at bounding box center [58, 145] width 77 height 11
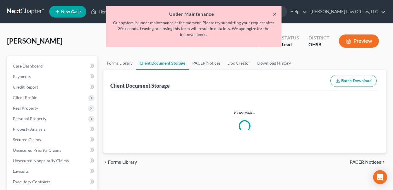
click at [273, 15] on button "×" at bounding box center [274, 14] width 4 height 7
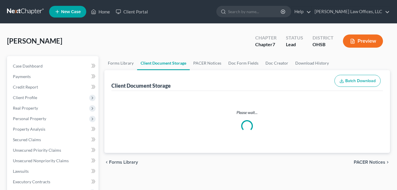
select select "7"
select select "37"
select select "52"
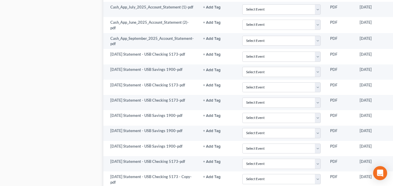
scroll to position [399, 45]
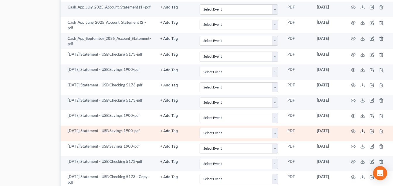
click at [361, 130] on icon at bounding box center [362, 131] width 5 height 5
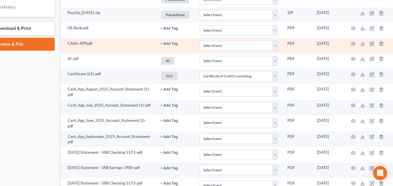
scroll to position [272, 45]
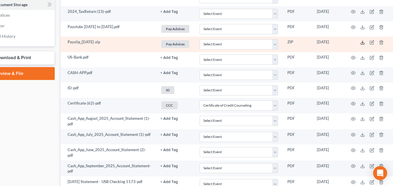
click at [363, 42] on polyline at bounding box center [362, 42] width 2 height 1
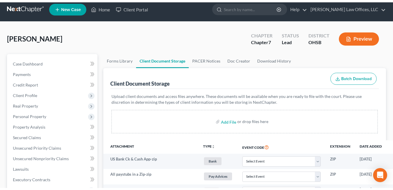
scroll to position [0, 0]
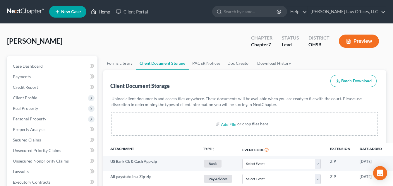
click at [98, 10] on link "Home" at bounding box center [100, 11] width 25 height 11
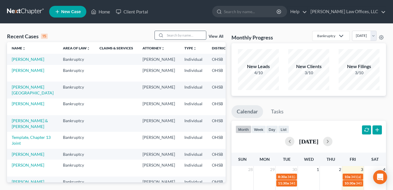
click at [189, 32] on input "search" at bounding box center [185, 35] width 41 height 8
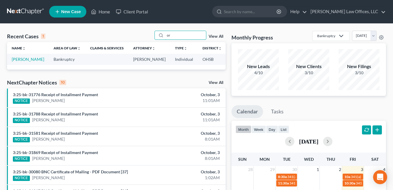
type input "o"
type input "horstman"
click at [22, 59] on link "Horstman, Paul" at bounding box center [28, 59] width 32 height 5
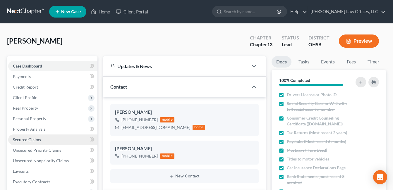
click at [42, 140] on link "Secured Claims" at bounding box center [52, 139] width 89 height 11
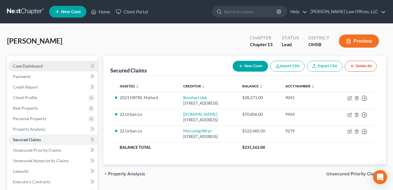
click at [48, 63] on link "Case Dashboard" at bounding box center [52, 66] width 89 height 11
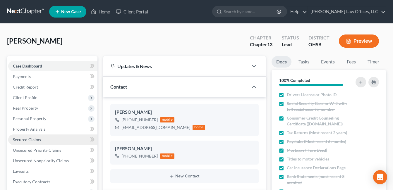
click at [31, 140] on span "Secured Claims" at bounding box center [27, 139] width 28 height 5
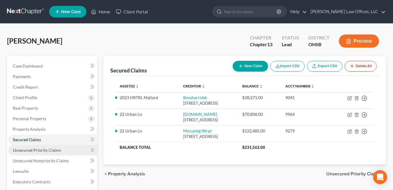
click at [61, 150] on link "Unsecured Priority Claims" at bounding box center [52, 150] width 89 height 11
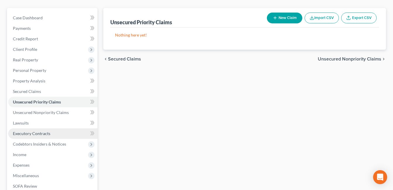
scroll to position [58, 0]
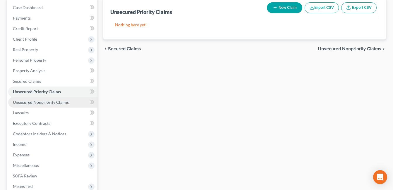
click at [59, 102] on span "Unsecured Nonpriority Claims" at bounding box center [41, 102] width 56 height 5
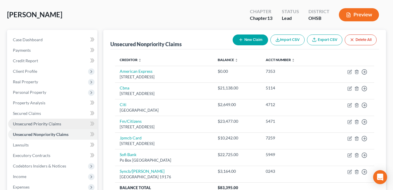
scroll to position [25, 0]
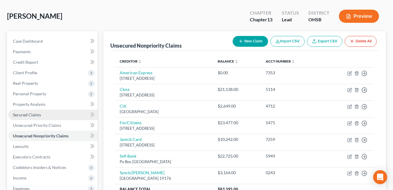
click at [37, 114] on span "Secured Claims" at bounding box center [27, 114] width 28 height 5
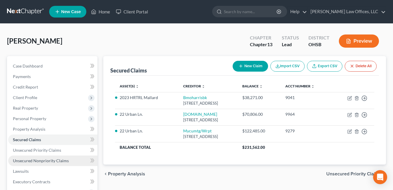
click at [44, 162] on span "Unsecured Nonpriority Claims" at bounding box center [41, 160] width 56 height 5
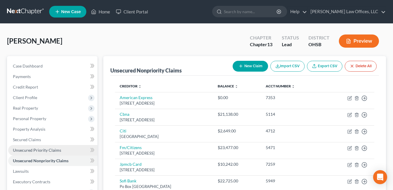
click at [49, 146] on link "Unsecured Priority Claims" at bounding box center [52, 150] width 89 height 11
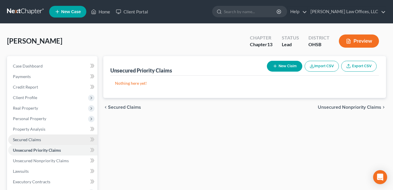
click at [44, 139] on link "Secured Claims" at bounding box center [52, 139] width 89 height 11
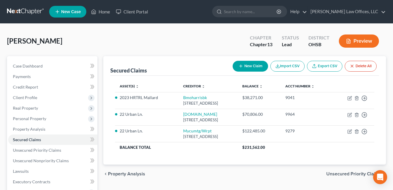
click at [99, 44] on div "Horstman, Paul Upgraded Chapter Chapter 13 Status Lead District OHSB Preview" at bounding box center [196, 43] width 379 height 25
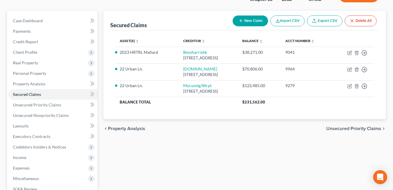
scroll to position [58, 0]
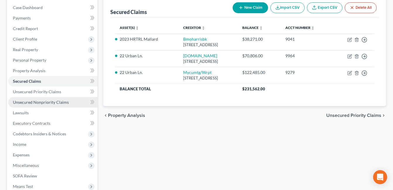
click at [62, 102] on span "Unsecured Nonpriority Claims" at bounding box center [41, 102] width 56 height 5
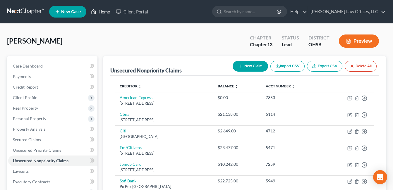
click at [98, 13] on link "Home" at bounding box center [100, 11] width 25 height 11
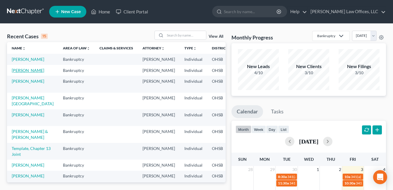
click at [27, 73] on link "[PERSON_NAME]" at bounding box center [28, 70] width 32 height 5
select select "3"
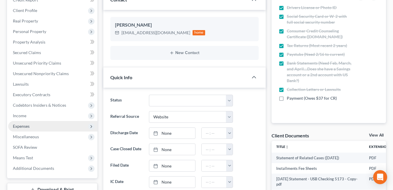
scroll to position [88, 0]
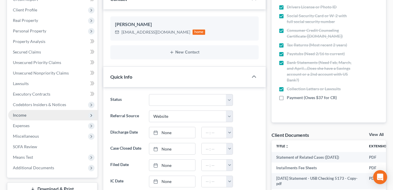
click at [29, 115] on span "Income" at bounding box center [52, 115] width 89 height 11
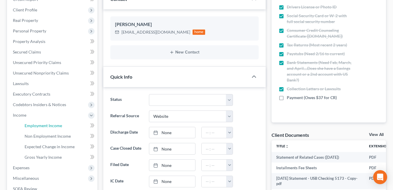
drag, startPoint x: 37, startPoint y: 123, endPoint x: 122, endPoint y: 120, distance: 85.7
click at [37, 123] on span "Employment Income" at bounding box center [43, 125] width 37 height 5
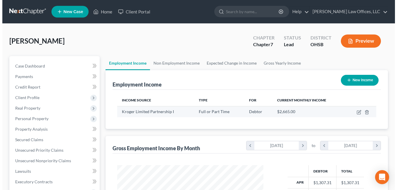
scroll to position [105, 158]
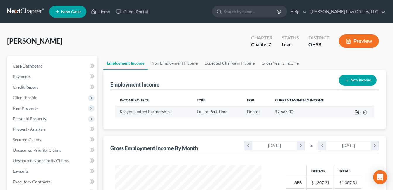
click at [357, 111] on icon "button" at bounding box center [356, 112] width 5 height 5
select select "0"
select select "36"
select select "3"
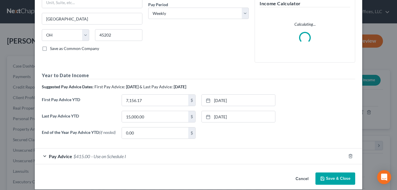
scroll to position [99, 0]
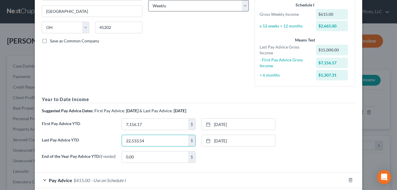
type input "22,533.54"
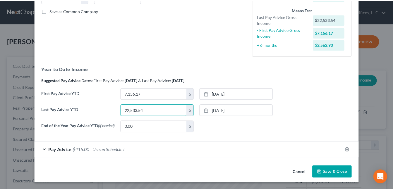
scroll to position [131, 0]
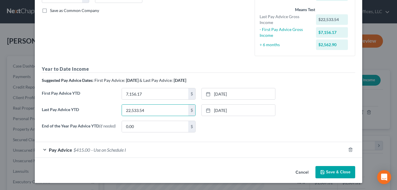
drag, startPoint x: 329, startPoint y: 172, endPoint x: 323, endPoint y: 170, distance: 6.1
click at [329, 172] on button "Save & Close" at bounding box center [335, 172] width 40 height 12
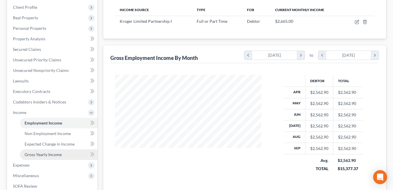
scroll to position [146, 0]
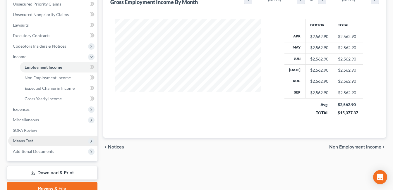
click at [31, 140] on span "Means Test" at bounding box center [23, 140] width 20 height 5
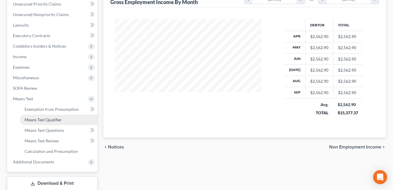
click at [44, 122] on link "Means Test Qualifier" at bounding box center [58, 120] width 77 height 11
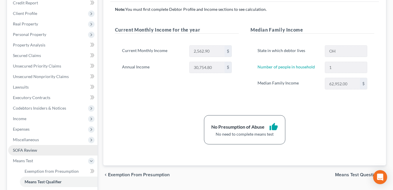
scroll to position [88, 0]
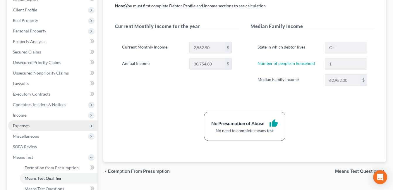
click at [36, 124] on span "Expenses" at bounding box center [52, 125] width 89 height 11
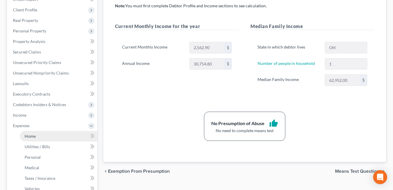
click at [31, 134] on span "Home" at bounding box center [30, 136] width 11 height 5
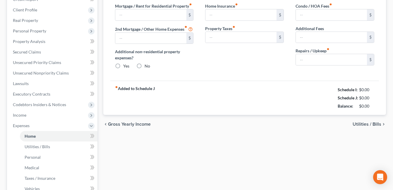
scroll to position [50, 0]
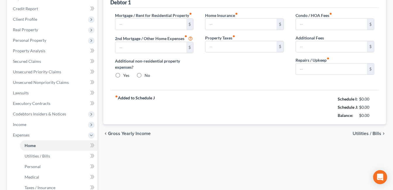
type input "400.00"
type input "0.00"
radio input "true"
type input "0.00"
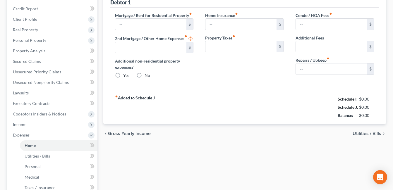
type input "0.00"
type input "15.00"
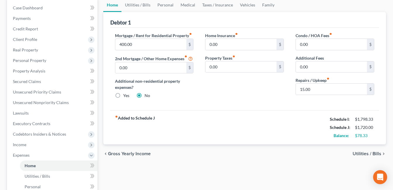
scroll to position [58, 0]
click at [142, 5] on link "Utilities / Bills" at bounding box center [137, 5] width 32 height 14
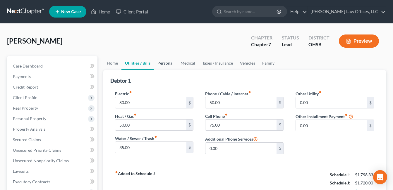
click at [164, 62] on link "Personal" at bounding box center [165, 63] width 23 height 14
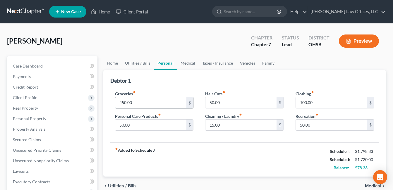
click at [144, 101] on input "450.00" at bounding box center [150, 102] width 71 height 11
type input "475.00"
type input "65.00"
type input "35.00"
type input "75.00"
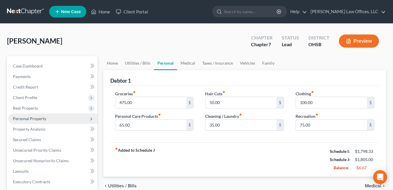
click at [38, 118] on span "Personal Property" at bounding box center [29, 118] width 33 height 5
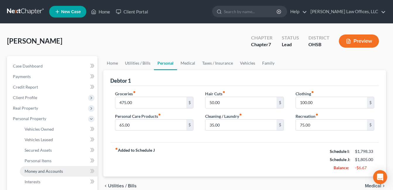
click at [53, 169] on span "Money and Accounts" at bounding box center [44, 171] width 38 height 5
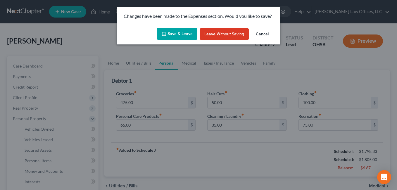
click at [176, 29] on button "Save & Leave" at bounding box center [177, 34] width 40 height 12
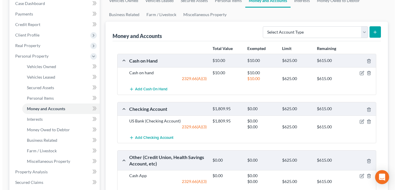
scroll to position [88, 0]
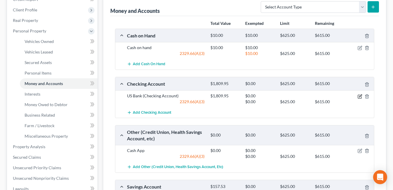
click at [359, 96] on icon "button" at bounding box center [359, 96] width 5 height 5
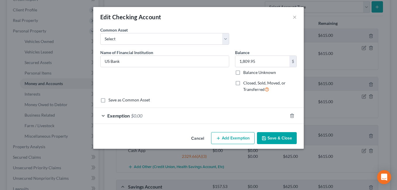
click at [202, 113] on div "Exemption $0.00" at bounding box center [190, 115] width 194 height 15
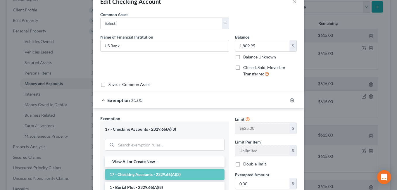
scroll to position [29, 0]
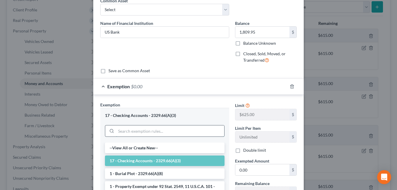
click at [164, 129] on input "search" at bounding box center [170, 130] width 108 height 11
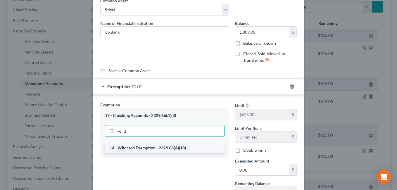
type input "wild"
click at [163, 146] on li "14 - Wildcard Exemption - 2329.66(A)(18)" at bounding box center [165, 148] width 120 height 11
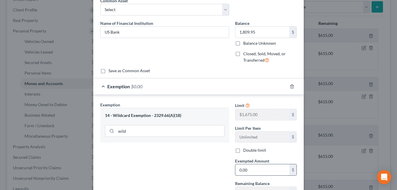
click at [249, 171] on input "0.00" at bounding box center [262, 169] width 54 height 11
type input "1,675.00"
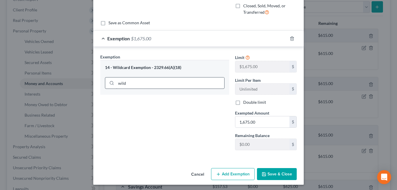
scroll to position [79, 0]
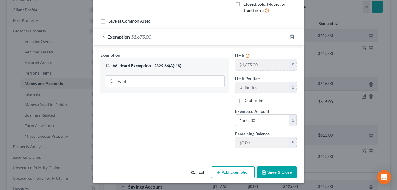
click at [225, 174] on button "Add Exemption" at bounding box center [233, 172] width 44 height 12
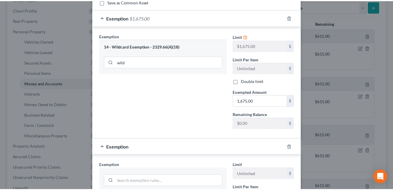
scroll to position [196, 0]
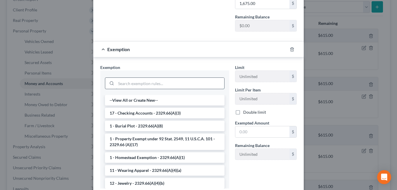
click at [141, 84] on input "search" at bounding box center [170, 83] width 108 height 11
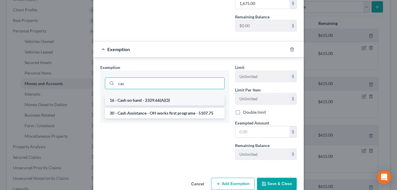
type input "cas"
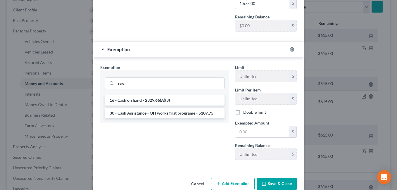
click at [142, 99] on li "16 - Cash on hand - 2329.66(A)(3)" at bounding box center [165, 100] width 120 height 11
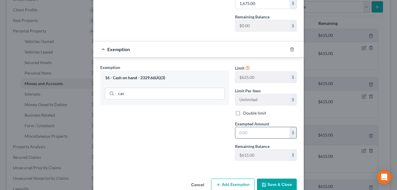
click at [249, 135] on input "text" at bounding box center [262, 132] width 54 height 11
type input "134.95"
click at [267, 184] on button "Save & Close" at bounding box center [277, 185] width 40 height 12
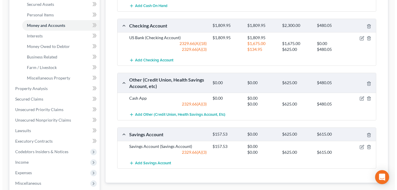
scroll to position [146, 0]
click at [359, 145] on icon "button" at bounding box center [359, 147] width 4 height 4
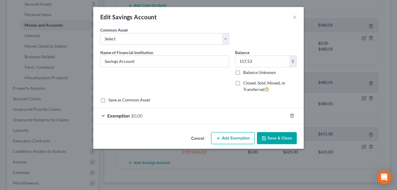
click at [241, 121] on div "Exemption $0.00" at bounding box center [190, 115] width 194 height 15
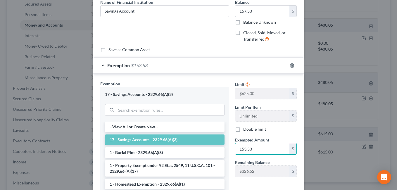
scroll to position [58, 0]
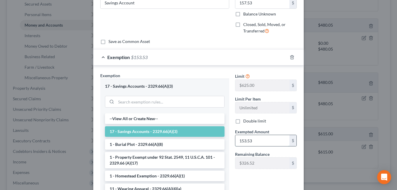
click at [244, 142] on input "153.53" at bounding box center [262, 140] width 54 height 11
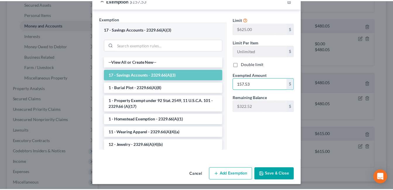
scroll to position [117, 0]
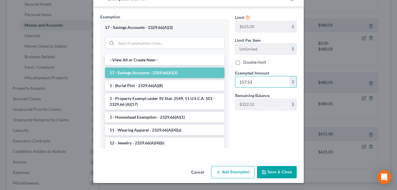
type input "157.53"
drag, startPoint x: 268, startPoint y: 173, endPoint x: 262, endPoint y: 170, distance: 7.1
click at [268, 173] on button "Save & Close" at bounding box center [277, 172] width 40 height 12
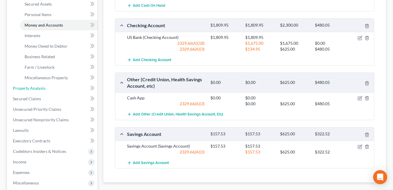
drag, startPoint x: 29, startPoint y: 89, endPoint x: 151, endPoint y: 80, distance: 122.8
click at [29, 89] on span "Property Analysis" at bounding box center [29, 88] width 32 height 5
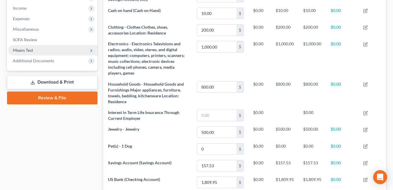
scroll to position [194, 0]
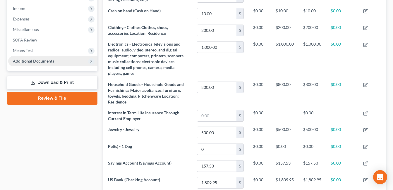
click at [53, 60] on span "Additional Documents" at bounding box center [33, 60] width 41 height 5
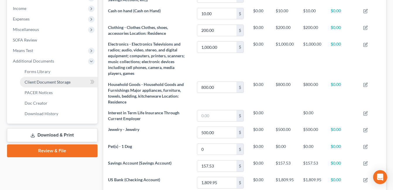
click at [56, 81] on span "Client Document Storage" at bounding box center [48, 82] width 46 height 5
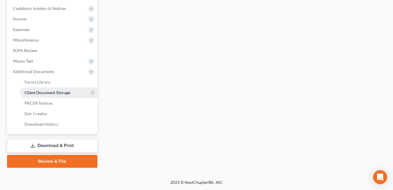
scroll to position [162, 0]
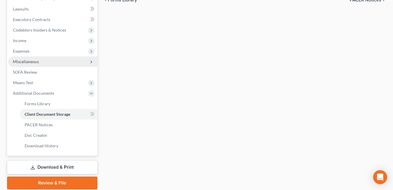
select select "7"
select select "37"
select select "52"
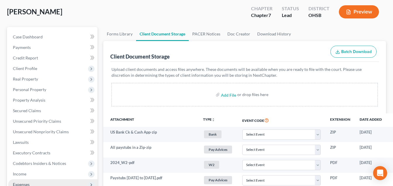
scroll to position [117, 0]
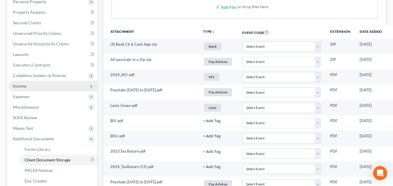
click at [50, 82] on span "Income" at bounding box center [52, 86] width 89 height 11
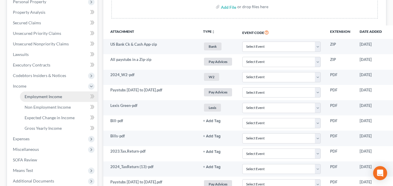
click at [58, 95] on span "Employment Income" at bounding box center [43, 96] width 37 height 5
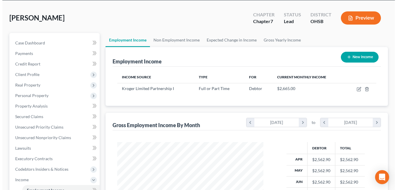
scroll to position [58, 0]
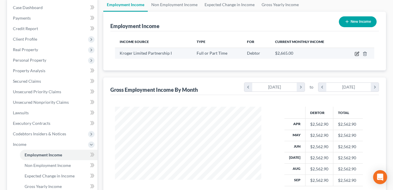
click at [356, 54] on icon "button" at bounding box center [357, 53] width 3 height 3
select select "0"
select select "36"
select select "3"
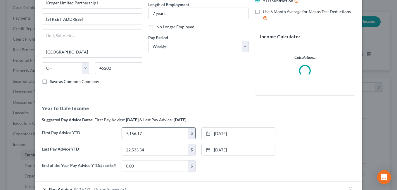
scroll to position [99, 0]
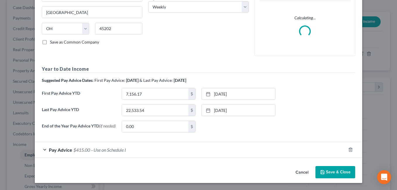
click at [116, 148] on span "- Use on Schedule I" at bounding box center [108, 150] width 35 height 6
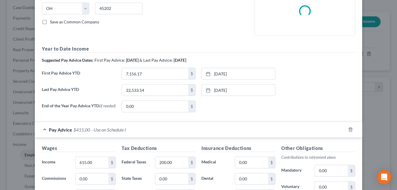
scroll to position [128, 0]
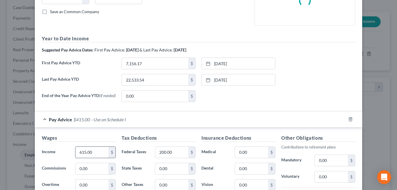
click at [95, 152] on input "615.00" at bounding box center [91, 152] width 33 height 11
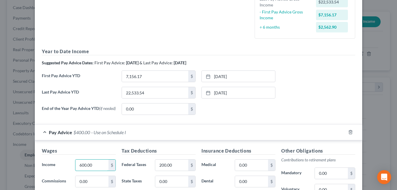
scroll to position [187, 0]
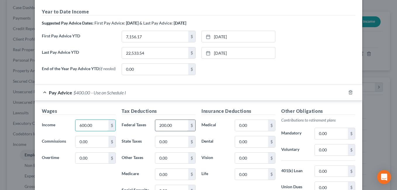
type input "600.00"
click at [172, 124] on input "200.00" at bounding box center [171, 125] width 33 height 11
type input "115.00"
click at [249, 123] on input "0.00" at bounding box center [251, 125] width 33 height 11
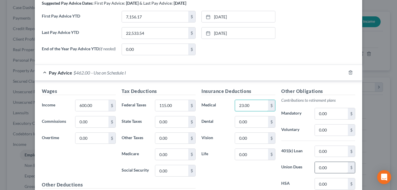
scroll to position [216, 0]
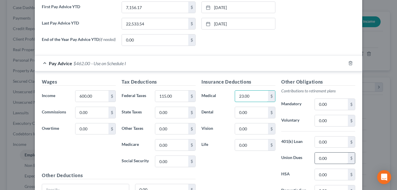
type input "23.00"
click at [334, 160] on input "0.00" at bounding box center [331, 158] width 33 height 11
type input "10.00"
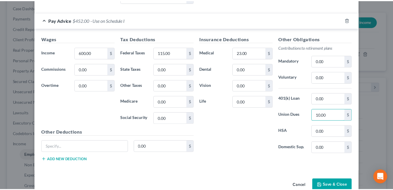
scroll to position [274, 0]
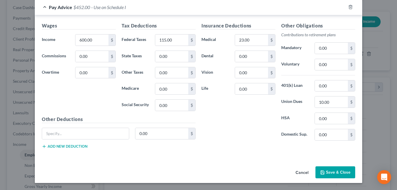
click at [338, 174] on button "Save & Close" at bounding box center [335, 172] width 40 height 12
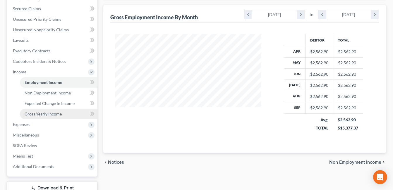
scroll to position [146, 0]
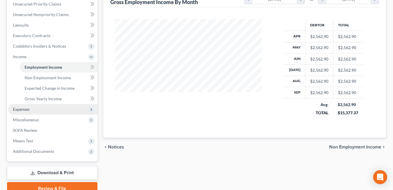
click at [23, 110] on span "Expenses" at bounding box center [21, 109] width 17 height 5
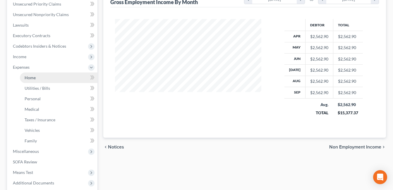
click at [37, 79] on link "Home" at bounding box center [58, 77] width 77 height 11
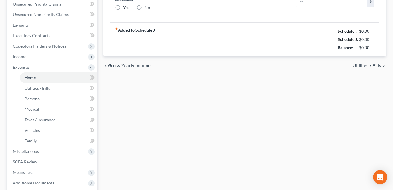
type input "400.00"
type input "0.00"
radio input "true"
type input "0.00"
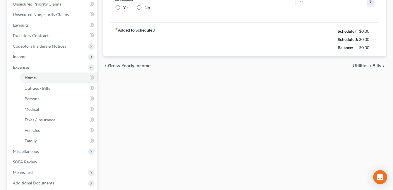
type input "0.00"
type input "15.00"
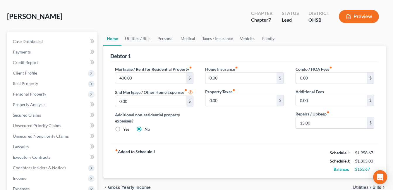
scroll to position [58, 0]
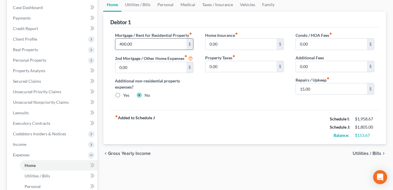
click at [135, 46] on input "400.00" at bounding box center [150, 44] width 71 height 11
type input "500.00"
click at [313, 89] on input "15.00" at bounding box center [331, 88] width 71 height 11
type input "20.00"
click at [135, 4] on link "Utilities / Bills" at bounding box center [137, 5] width 32 height 14
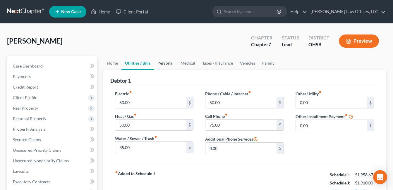
click at [161, 60] on link "Personal" at bounding box center [165, 63] width 23 height 14
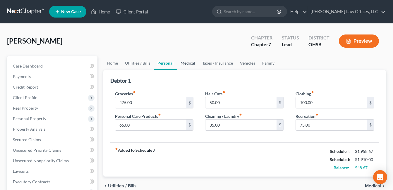
click at [192, 63] on link "Medical" at bounding box center [188, 63] width 22 height 14
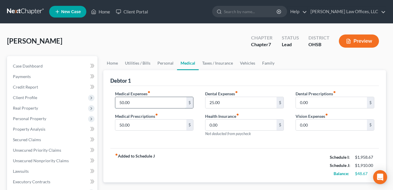
click at [148, 105] on input "50.00" at bounding box center [150, 102] width 71 height 11
type input "75.00"
click at [208, 65] on link "Taxes / Insurance" at bounding box center [217, 63] width 38 height 14
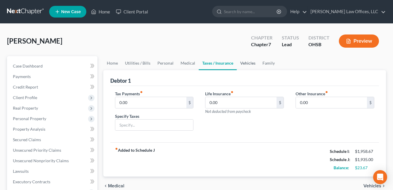
click at [255, 61] on link "Vehicles" at bounding box center [247, 63] width 22 height 14
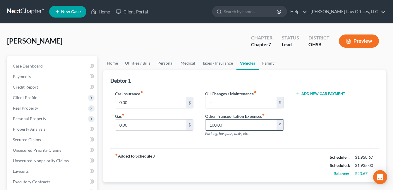
click at [229, 125] on input "100.00" at bounding box center [240, 125] width 71 height 11
type input "125.00"
click at [217, 148] on div "fiber_manual_record Added to Schedule J Schedule I: $1,958.67 Schedule J: $1,96…" at bounding box center [244, 165] width 268 height 34
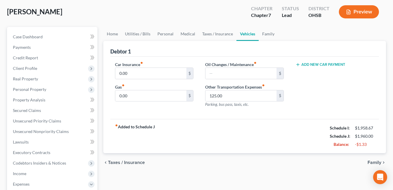
scroll to position [88, 0]
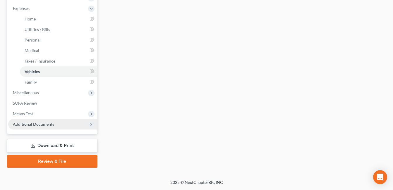
click at [63, 123] on span "Additional Documents" at bounding box center [52, 124] width 89 height 11
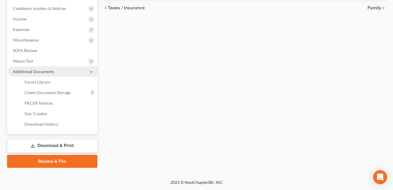
scroll to position [184, 0]
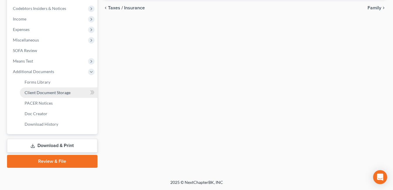
click at [63, 92] on span "Client Document Storage" at bounding box center [48, 92] width 46 height 5
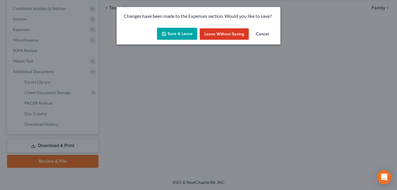
click at [191, 36] on button "Save & Leave" at bounding box center [177, 34] width 40 height 12
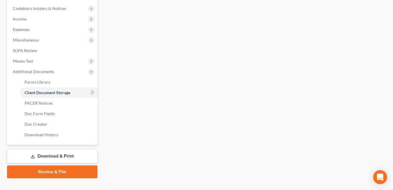
select select "7"
select select "37"
select select "52"
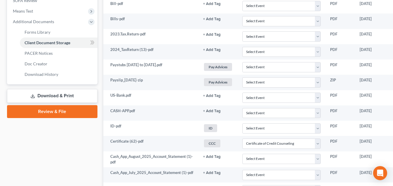
scroll to position [234, 45]
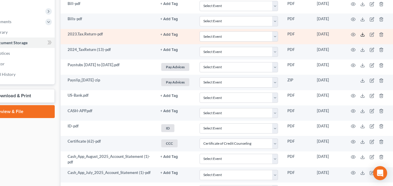
click at [363, 35] on icon at bounding box center [362, 34] width 5 height 5
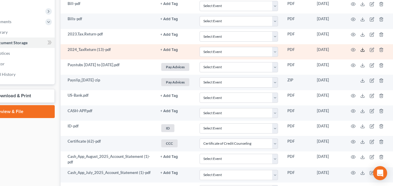
click at [361, 50] on icon at bounding box center [362, 49] width 5 height 5
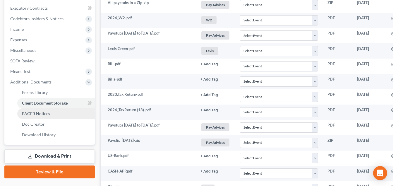
scroll to position [146, 3]
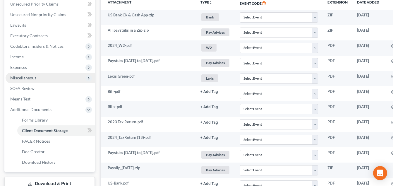
click at [29, 81] on span "Miscellaneous" at bounding box center [50, 77] width 89 height 11
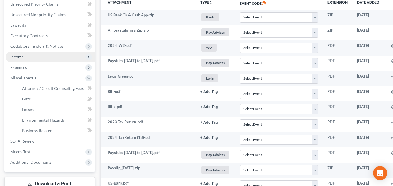
click at [26, 59] on span "Income" at bounding box center [50, 56] width 89 height 11
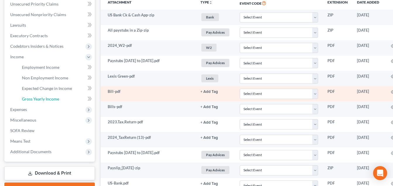
click at [40, 99] on span "Gross Yearly Income" at bounding box center [40, 98] width 37 height 5
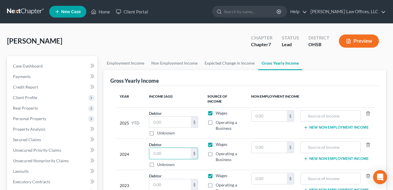
drag, startPoint x: 170, startPoint y: 145, endPoint x: 145, endPoint y: 147, distance: 24.7
click at [145, 147] on td "Debtor $ Unknown Balance Undetermined $ Unknown" at bounding box center [173, 154] width 58 height 31
type input "8"
type input "28,168.00"
click at [156, 117] on input "text" at bounding box center [170, 122] width 42 height 11
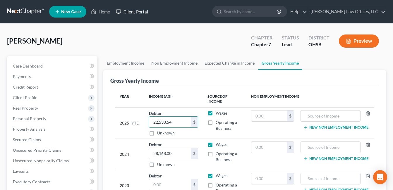
type input "22,533.54"
drag, startPoint x: 165, startPoint y: 180, endPoint x: 141, endPoint y: 182, distance: 24.1
click at [142, 182] on tr "2023 Debtor $ Unknown Balance Undetermined $ Unknown Wages Operating a Business…" at bounding box center [244, 185] width 259 height 31
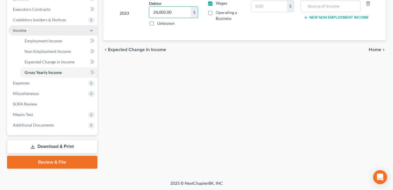
scroll to position [173, 0]
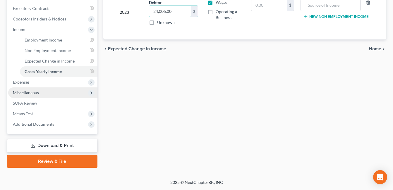
type input "24,005.00"
click at [37, 93] on span "Miscellaneous" at bounding box center [26, 92] width 26 height 5
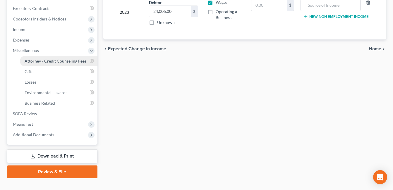
click at [52, 63] on span "Attorney / Credit Counseling Fees" at bounding box center [56, 60] width 62 height 5
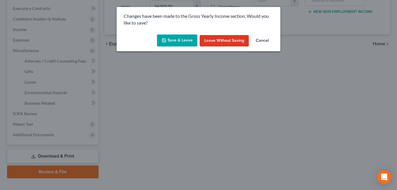
click at [181, 43] on button "Save & Leave" at bounding box center [177, 40] width 40 height 12
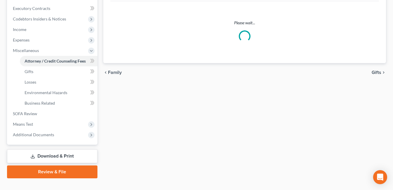
select select "1"
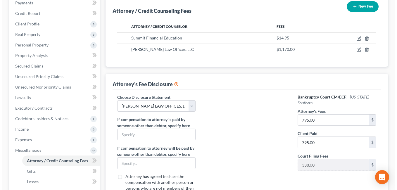
scroll to position [88, 0]
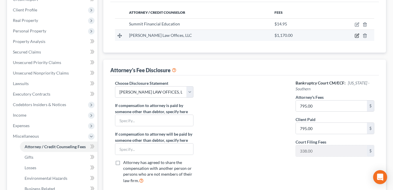
click at [355, 35] on icon "button" at bounding box center [356, 35] width 5 height 5
select select "36"
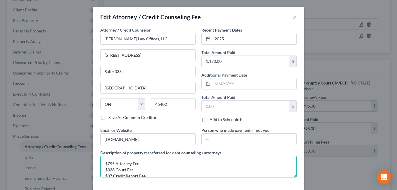
scroll to position [4, 0]
drag, startPoint x: 134, startPoint y: 172, endPoint x: 99, endPoint y: 165, distance: 36.4
click at [100, 165] on textarea "$795 Attorney Fee $338 Court Fee $37 Credit Report Fee" at bounding box center [198, 167] width 196 height 22
type textarea "$795 Attorney Fee $37 Credit Report Fee"
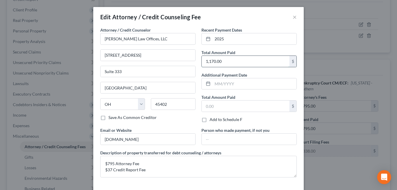
click at [219, 63] on input "1,170.00" at bounding box center [246, 61] width 88 height 11
drag, startPoint x: 223, startPoint y: 62, endPoint x: 202, endPoint y: 65, distance: 21.0
click at [202, 65] on input "1,170.00" at bounding box center [246, 61] width 88 height 11
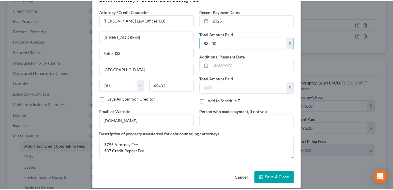
scroll to position [24, 0]
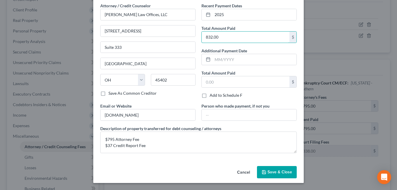
type input "832.00"
click at [267, 175] on button "Save & Close" at bounding box center [277, 172] width 40 height 12
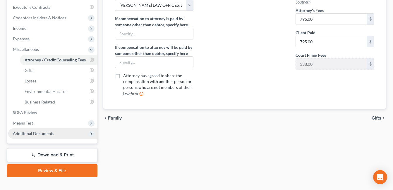
scroll to position [175, 0]
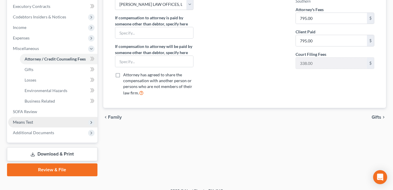
click at [55, 122] on span "Means Test" at bounding box center [52, 122] width 89 height 11
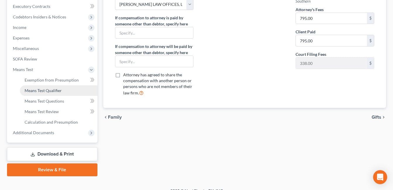
click at [41, 89] on span "Means Test Qualifier" at bounding box center [43, 90] width 37 height 5
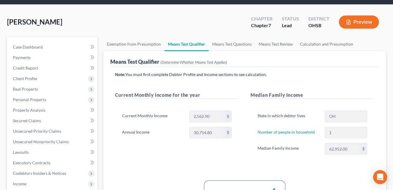
scroll to position [29, 0]
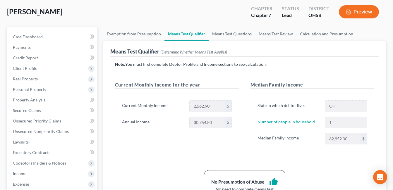
click at [152, 147] on div "Current Monthly Income for the year Current Monthly Income 2,562.90 $ Annual In…" at bounding box center [176, 118] width 135 height 75
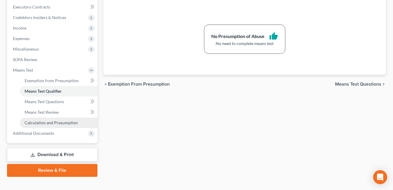
scroll to position [175, 0]
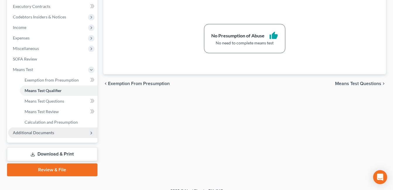
click at [50, 132] on span "Additional Documents" at bounding box center [33, 132] width 41 height 5
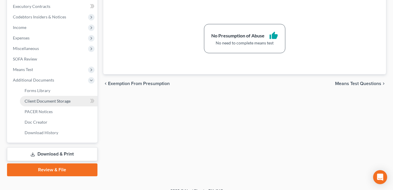
click at [70, 100] on link "Client Document Storage" at bounding box center [58, 101] width 77 height 11
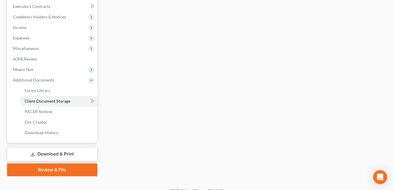
scroll to position [175, 0]
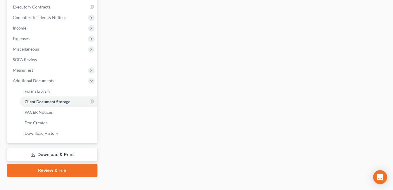
select select "7"
select select "37"
select select "52"
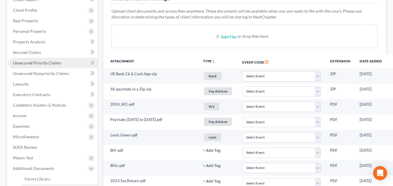
scroll to position [205, 0]
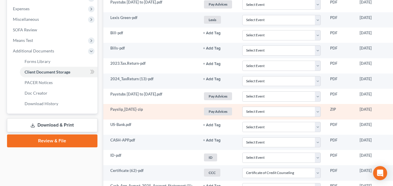
drag, startPoint x: 69, startPoint y: 137, endPoint x: 156, endPoint y: 104, distance: 93.8
click at [69, 137] on link "Review & File" at bounding box center [52, 140] width 90 height 13
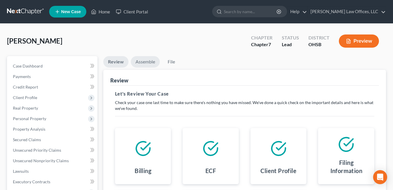
click at [148, 62] on link "Assemble" at bounding box center [145, 61] width 29 height 11
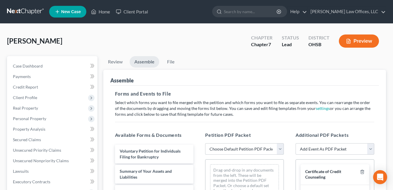
click at [280, 149] on select "Choose Default Petition PDF Packet Emergency Filing (Voluntary Petition and Cre…" at bounding box center [244, 149] width 79 height 12
select select "4"
click at [205, 143] on select "Choose Default Petition PDF Packet Emergency Filing (Voluntary Petition and Cre…" at bounding box center [244, 149] width 79 height 12
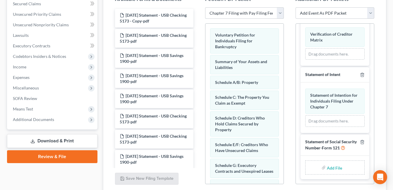
scroll to position [146, 0]
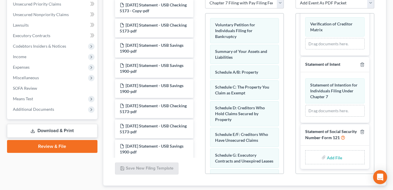
click at [328, 155] on input "file" at bounding box center [333, 157] width 14 height 11
type input "C:\fakepath\Green.SSN.pdf"
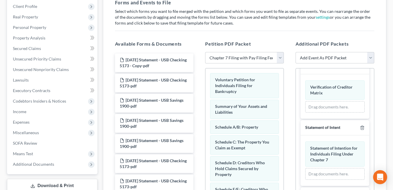
scroll to position [0, 0]
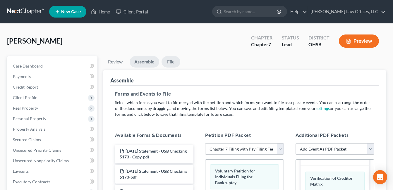
click at [172, 63] on link "File" at bounding box center [170, 61] width 19 height 11
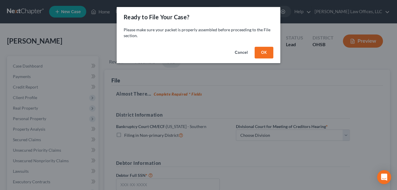
click at [262, 52] on button "OK" at bounding box center [264, 53] width 19 height 12
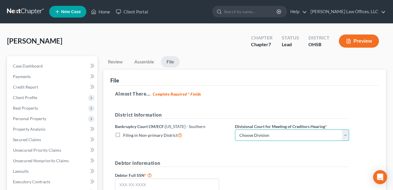
drag, startPoint x: 345, startPoint y: 136, endPoint x: 339, endPoint y: 130, distance: 7.6
click at [345, 136] on select "Choose Division Cincinnati Columbus Dayton" at bounding box center [292, 135] width 114 height 12
select select "2"
click at [235, 129] on select "Choose Division Cincinnati Columbus Dayton" at bounding box center [292, 135] width 114 height 12
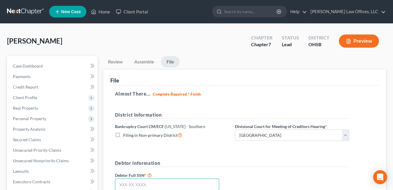
click at [126, 182] on input "text" at bounding box center [167, 185] width 104 height 12
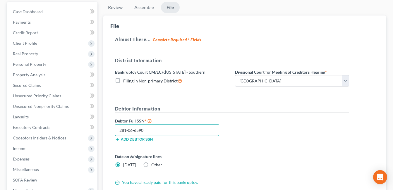
scroll to position [88, 0]
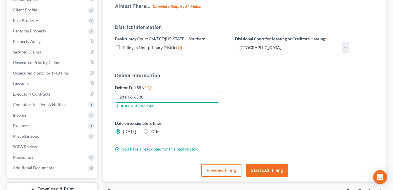
type input "281-06-6590"
click at [270, 170] on button "Start ECF Filing" at bounding box center [267, 170] width 42 height 13
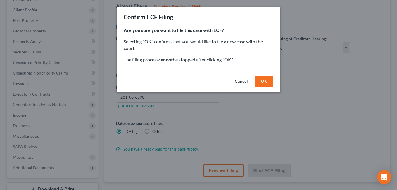
click at [258, 82] on button "OK" at bounding box center [264, 82] width 19 height 12
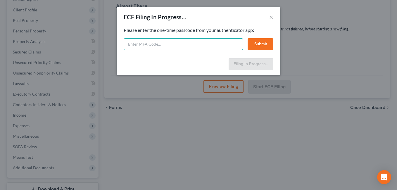
click at [190, 40] on input "text" at bounding box center [183, 44] width 119 height 12
type input "313105"
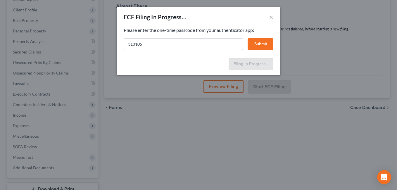
click at [258, 45] on button "Submit" at bounding box center [261, 44] width 26 height 12
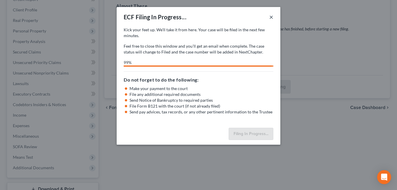
click at [273, 18] on button "×" at bounding box center [271, 16] width 4 height 7
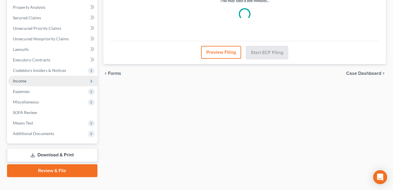
scroll to position [131, 0]
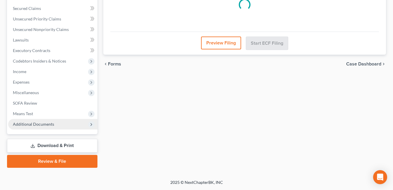
click at [47, 124] on span "Additional Documents" at bounding box center [33, 124] width 41 height 5
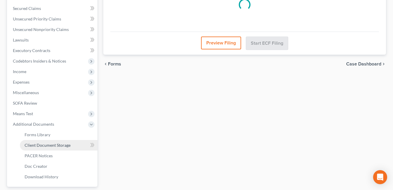
click at [63, 147] on span "Client Document Storage" at bounding box center [48, 145] width 46 height 5
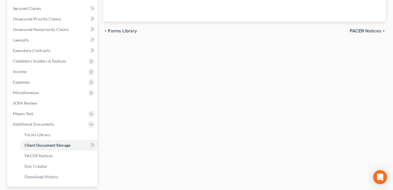
scroll to position [131, 0]
select select "7"
select select "37"
select select "52"
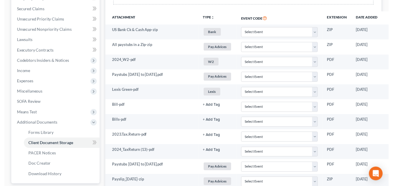
scroll to position [0, 0]
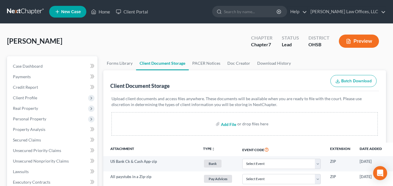
click at [229, 123] on input "file" at bounding box center [228, 123] width 14 height 11
type input "C:\fakepath\Paystub.zip"
select select "7"
select select "37"
select select "52"
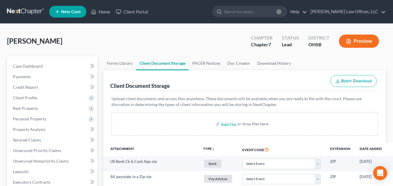
scroll to position [476, 0]
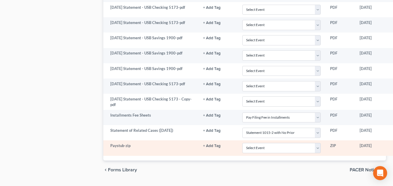
click at [211, 147] on button "+ Add Tag" at bounding box center [212, 146] width 18 height 4
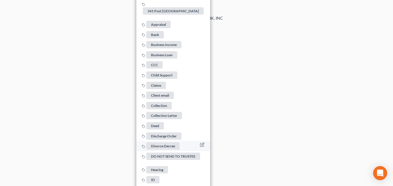
scroll to position [856, 0]
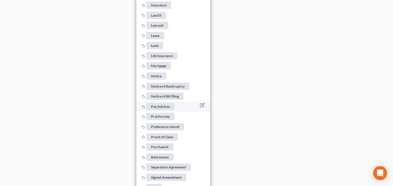
click at [164, 103] on span "Pay Advices" at bounding box center [160, 106] width 28 height 7
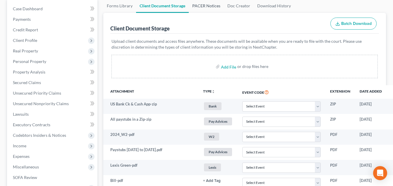
scroll to position [24, 0]
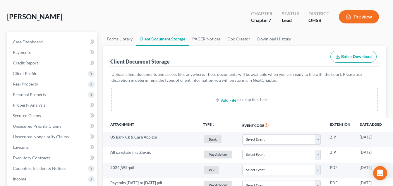
click at [225, 101] on input "file" at bounding box center [228, 99] width 14 height 11
click at [228, 100] on input "file" at bounding box center [228, 99] width 14 height 11
type input "C:\fakepath\Green.Niki.pdf"
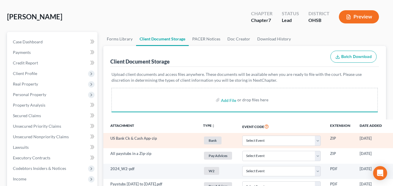
select select "7"
select select "37"
select select "52"
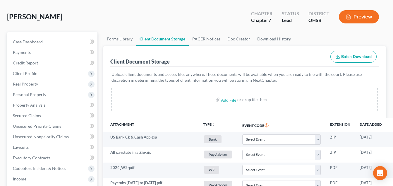
scroll to position [492, 0]
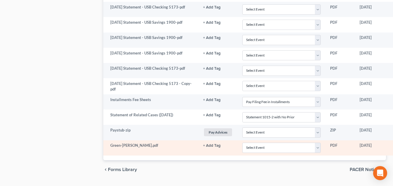
click at [216, 145] on button "+ Add Tag" at bounding box center [212, 146] width 18 height 4
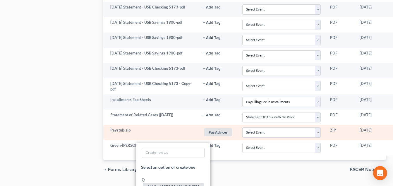
scroll to position [813, 0]
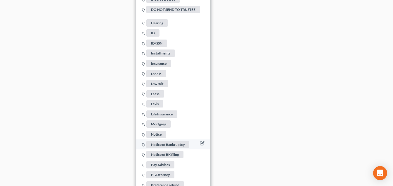
click at [171, 141] on span "Notice of Bankruptcy" at bounding box center [167, 144] width 43 height 7
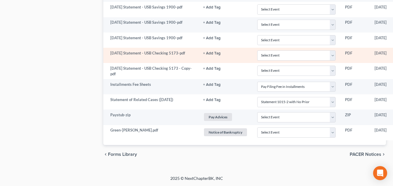
scroll to position [507, 0]
